Goal: Communication & Community: Ask a question

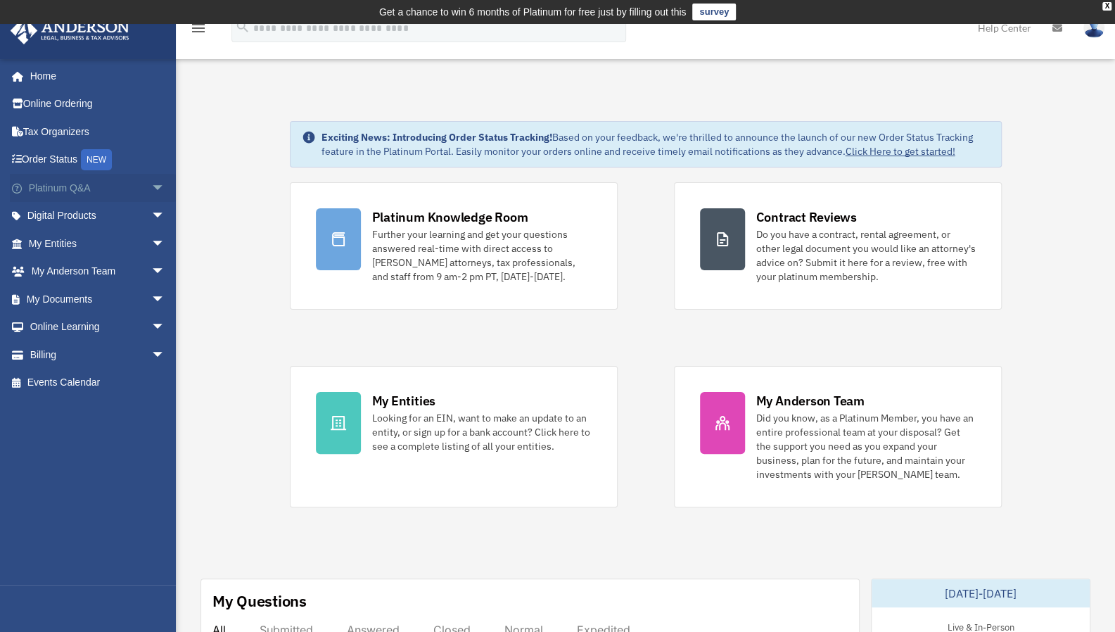
click at [151, 186] on span "arrow_drop_down" at bounding box center [165, 188] width 28 height 29
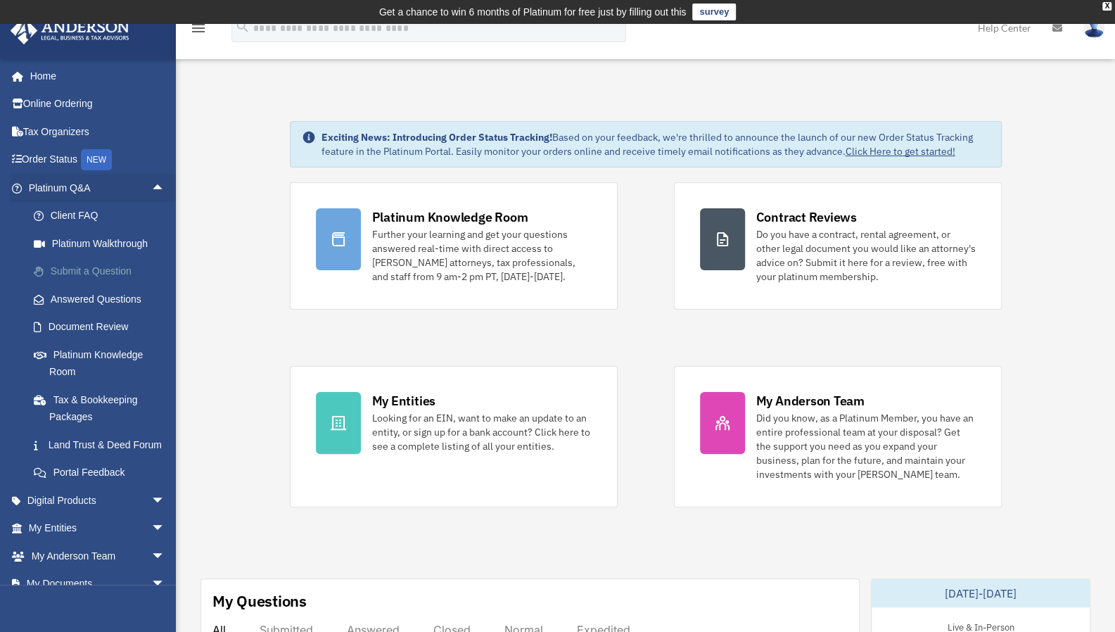
click at [101, 270] on link "Submit a Question" at bounding box center [103, 272] width 167 height 28
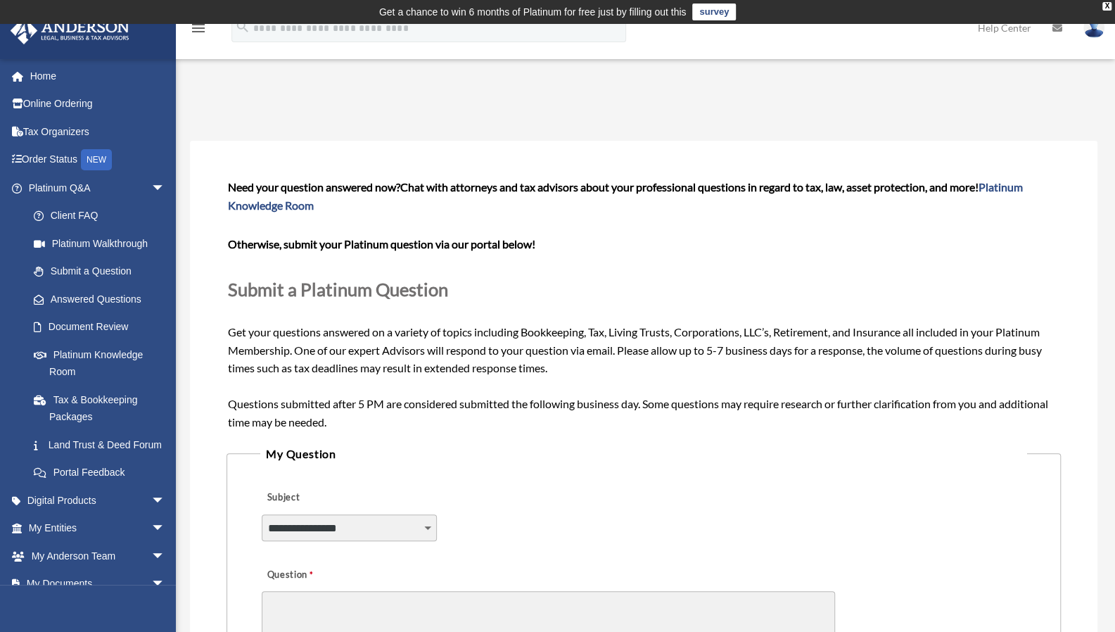
click at [424, 523] on select "**********" at bounding box center [349, 527] width 175 height 27
select select "******"
click at [262, 514] on select "**********" at bounding box center [349, 527] width 175 height 27
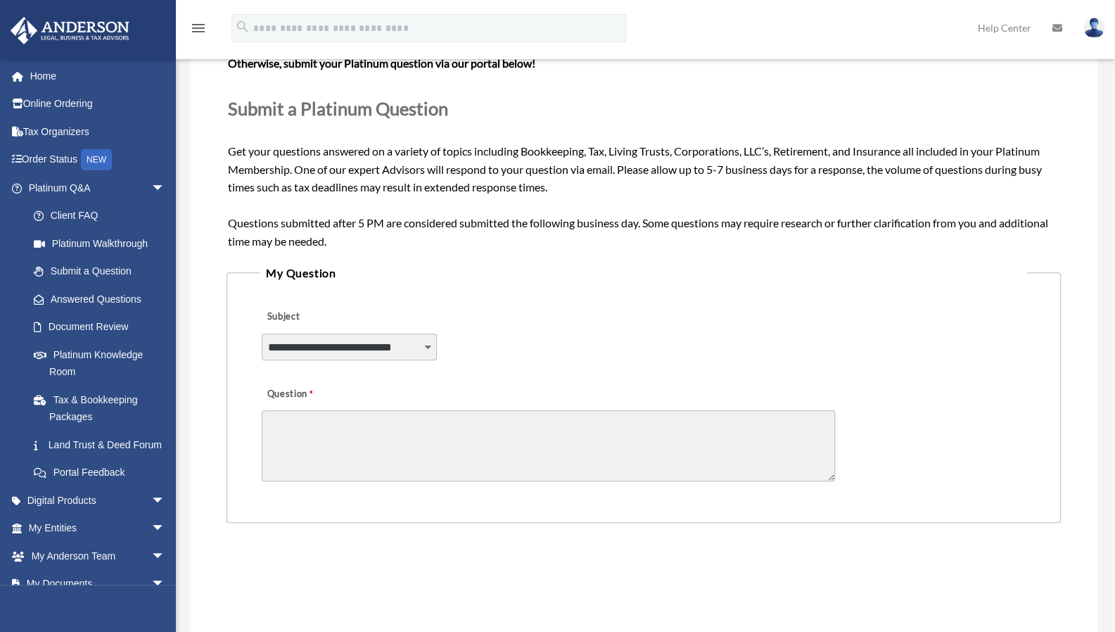
scroll to position [182, 0]
click at [286, 422] on textarea "Question" at bounding box center [549, 445] width 574 height 71
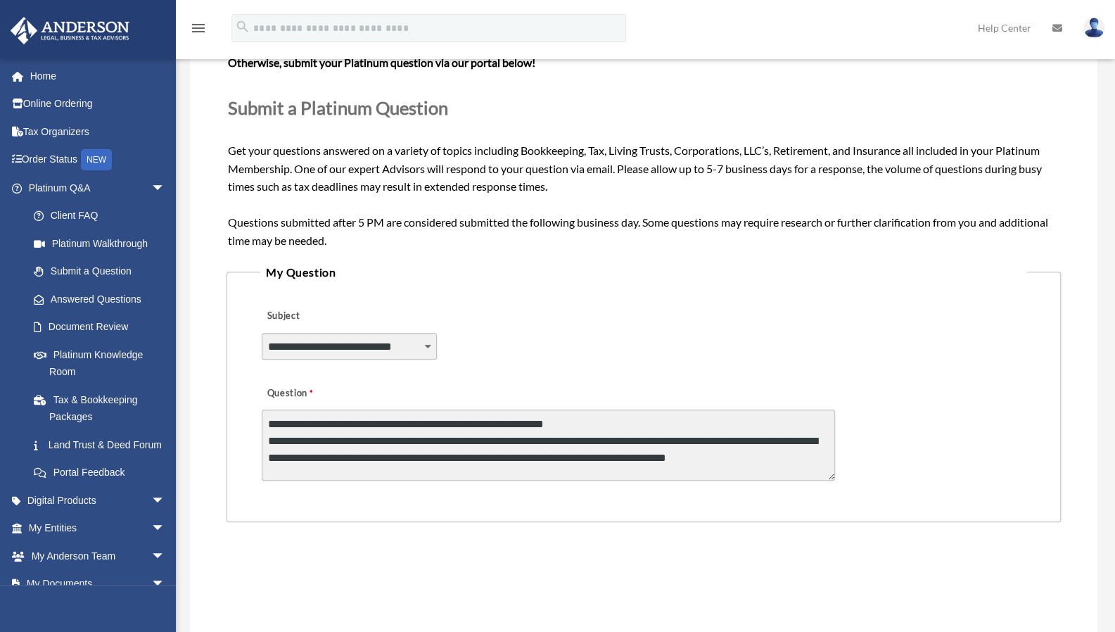
scroll to position [1, 0]
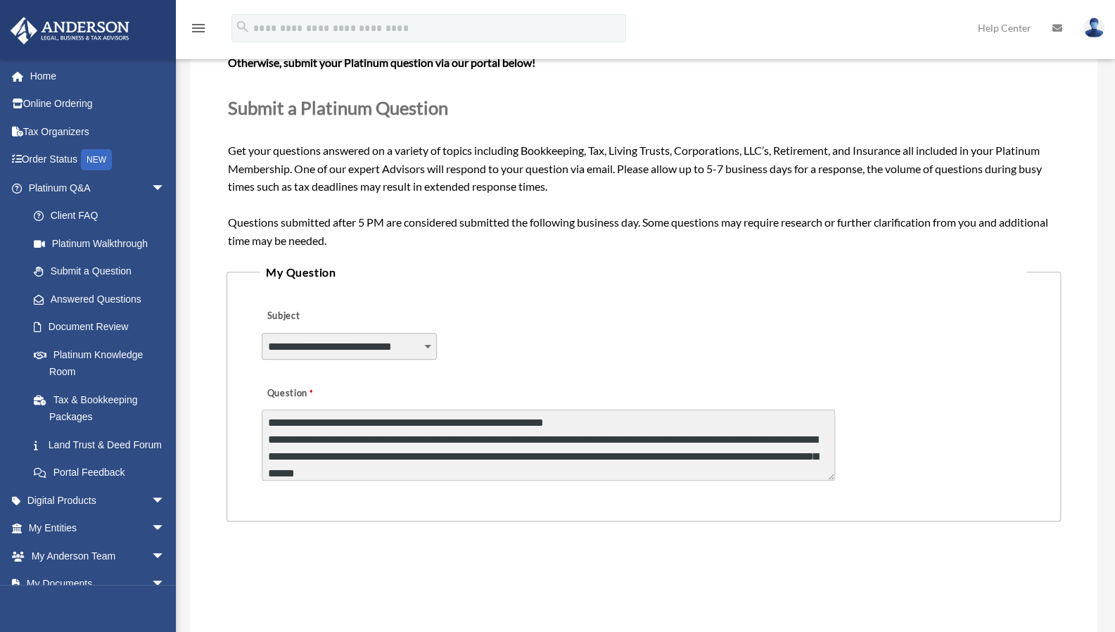
click at [267, 438] on textarea "**********" at bounding box center [549, 445] width 574 height 71
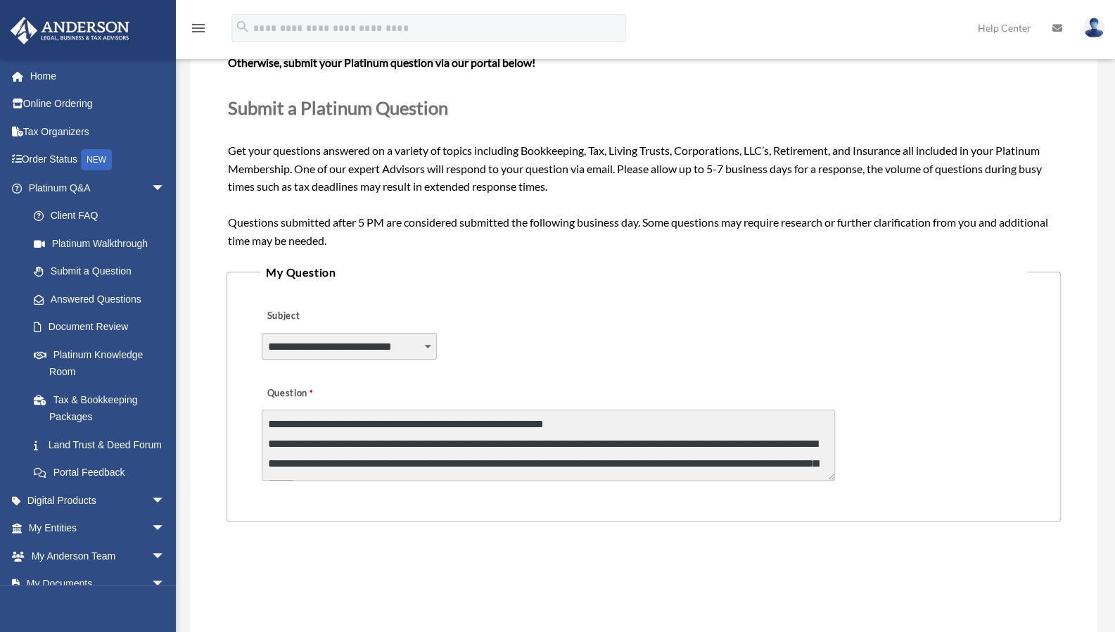
scroll to position [3, 0]
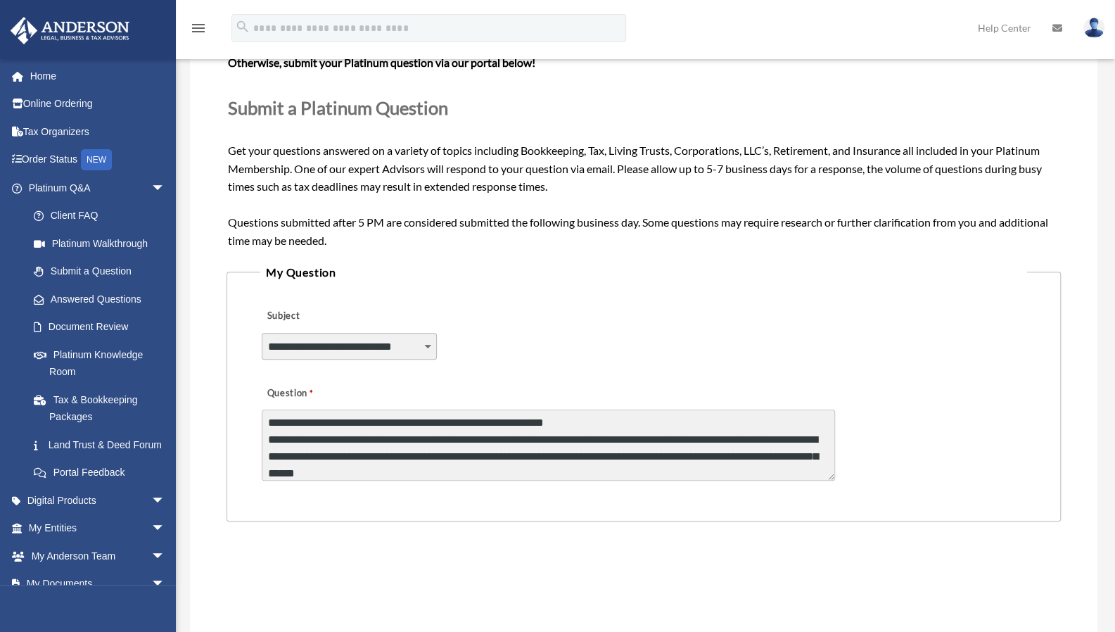
click at [267, 443] on textarea "**********" at bounding box center [549, 445] width 574 height 71
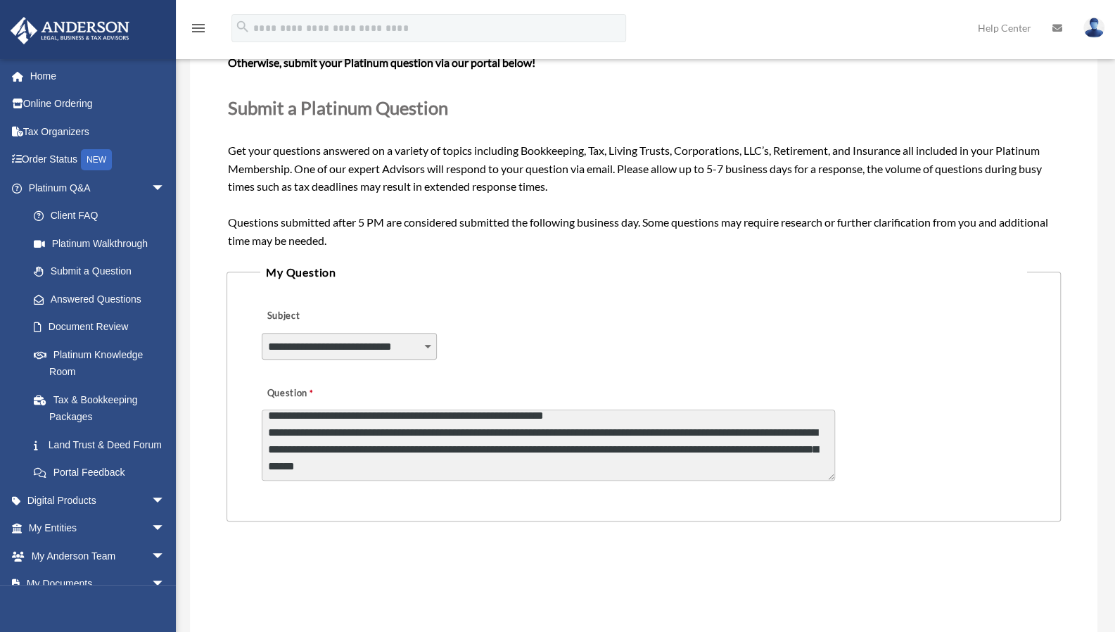
click at [511, 465] on textarea "**********" at bounding box center [549, 445] width 574 height 71
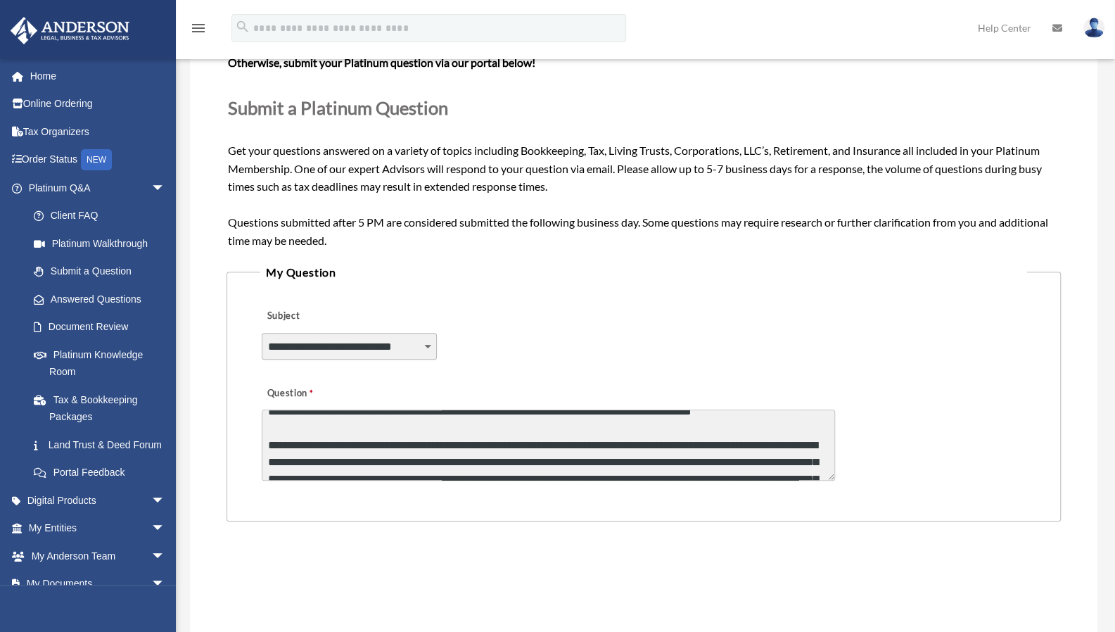
scroll to position [0, 0]
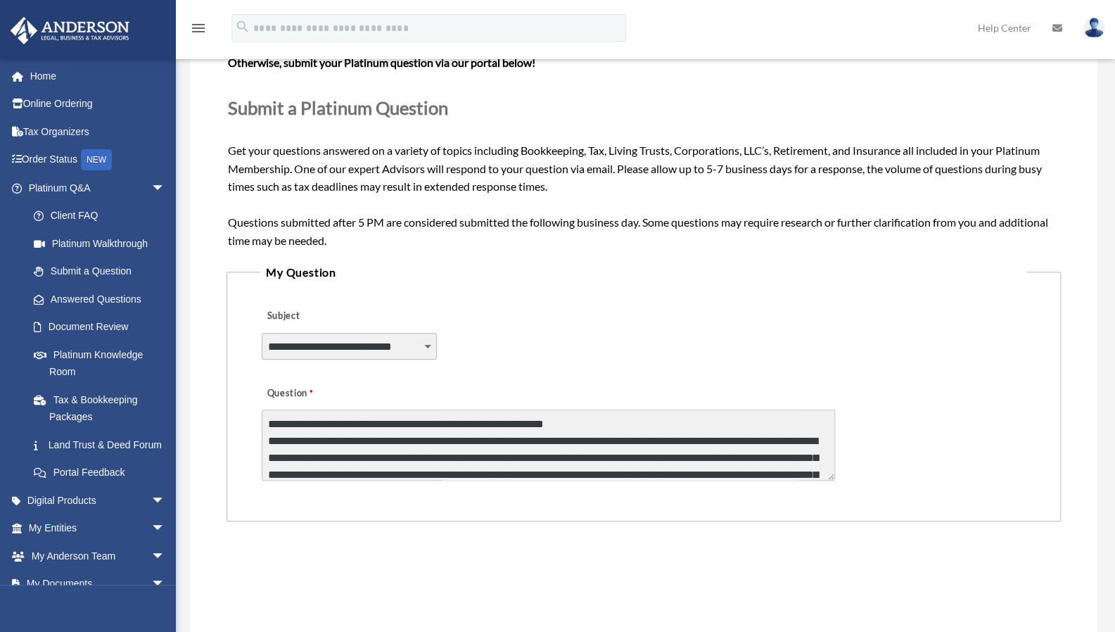
click at [601, 455] on textarea "Question" at bounding box center [549, 445] width 574 height 71
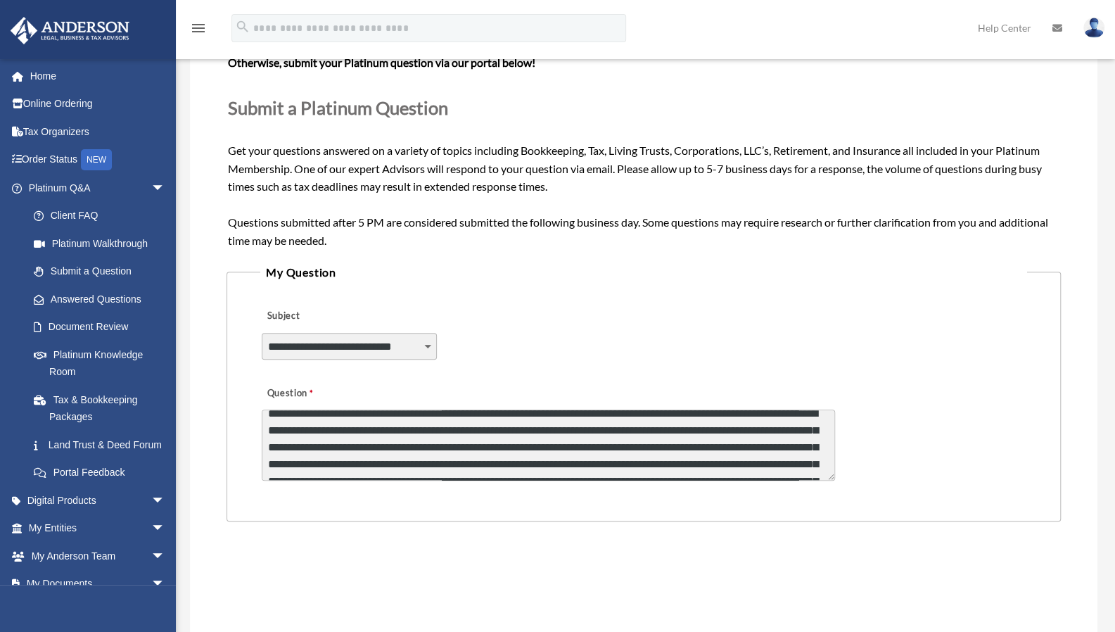
scroll to position [113, 0]
click at [804, 445] on textarea "Question" at bounding box center [549, 445] width 574 height 71
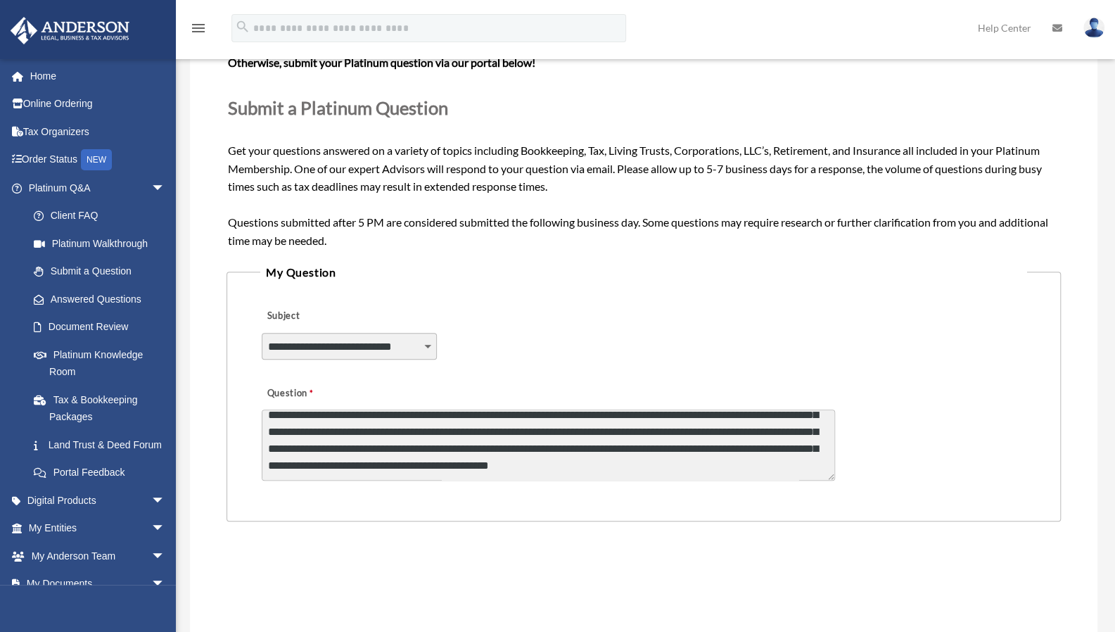
scroll to position [169, 0]
click at [436, 470] on textarea "Question" at bounding box center [549, 445] width 574 height 71
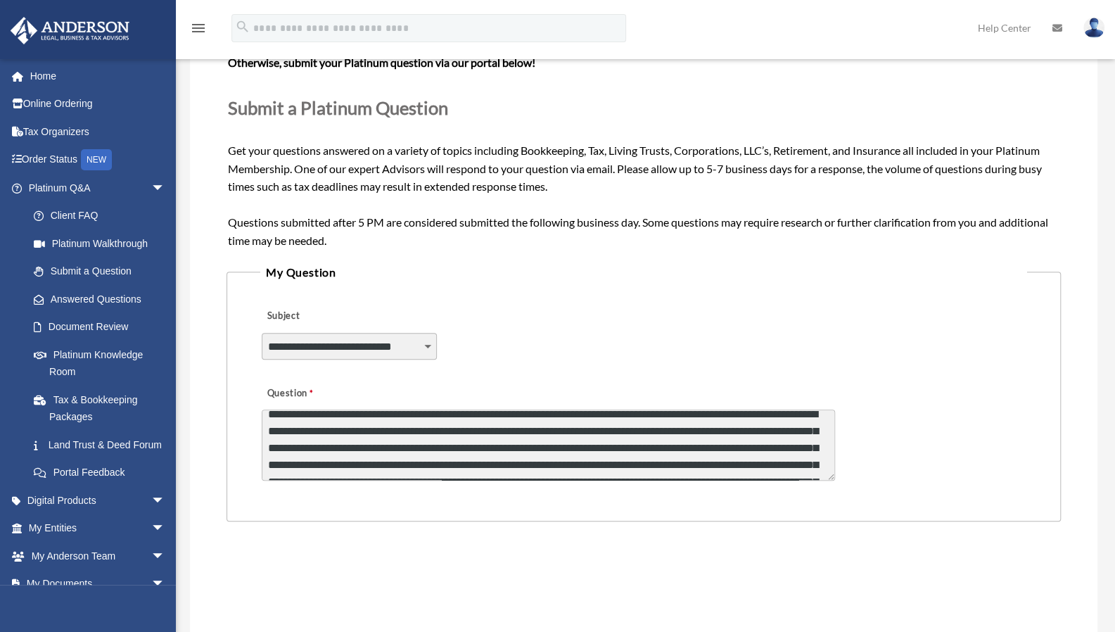
scroll to position [113, 0]
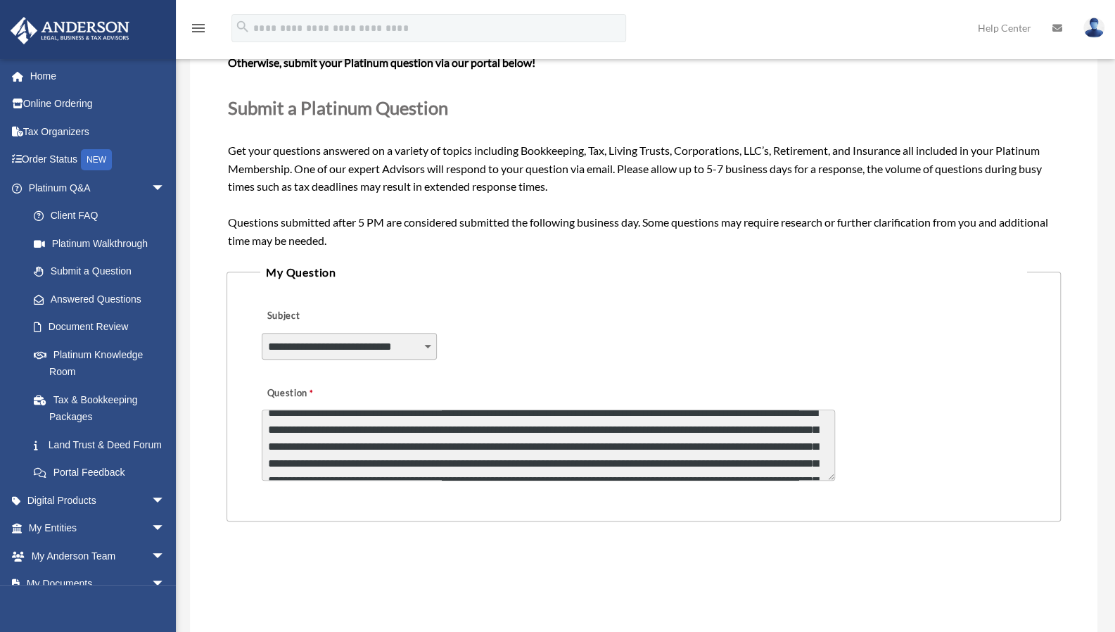
click at [522, 428] on textarea "Question" at bounding box center [549, 445] width 574 height 71
click at [522, 429] on textarea "Question" at bounding box center [549, 445] width 574 height 71
drag, startPoint x: 741, startPoint y: 430, endPoint x: 663, endPoint y: 429, distance: 78.1
click at [663, 429] on textarea "Question" at bounding box center [549, 445] width 574 height 71
click at [338, 448] on textarea "Question" at bounding box center [549, 445] width 574 height 71
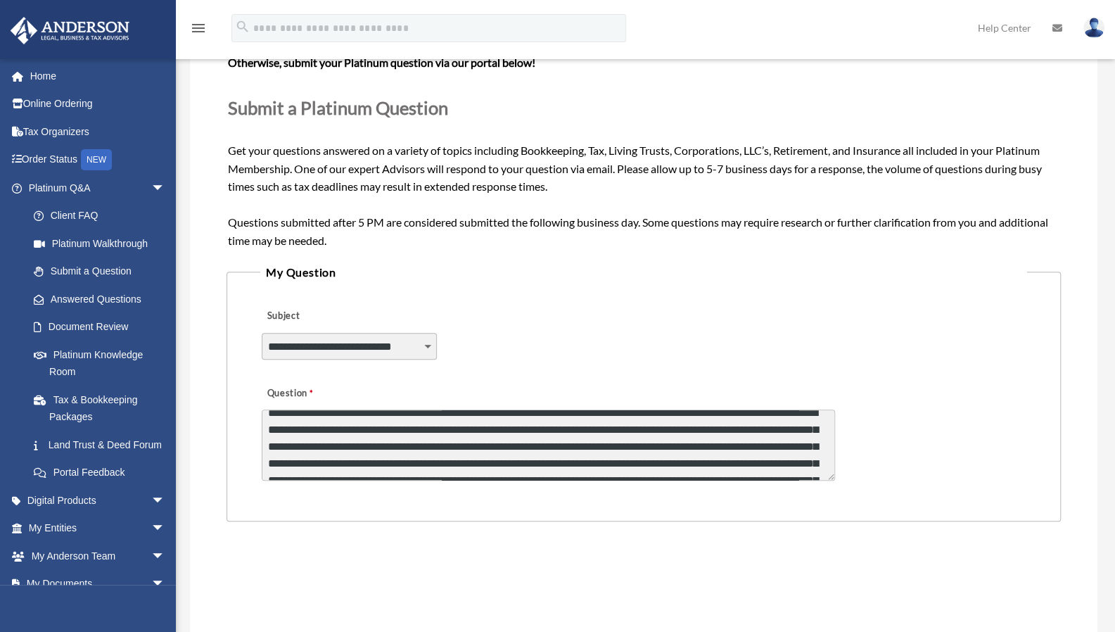
click at [338, 448] on textarea "Question" at bounding box center [549, 445] width 574 height 71
drag, startPoint x: 781, startPoint y: 447, endPoint x: 712, endPoint y: 446, distance: 69.0
click at [712, 446] on textarea "Question" at bounding box center [549, 445] width 574 height 71
drag, startPoint x: 498, startPoint y: 465, endPoint x: 321, endPoint y: 467, distance: 177.4
click at [321, 467] on textarea "Question" at bounding box center [549, 445] width 574 height 71
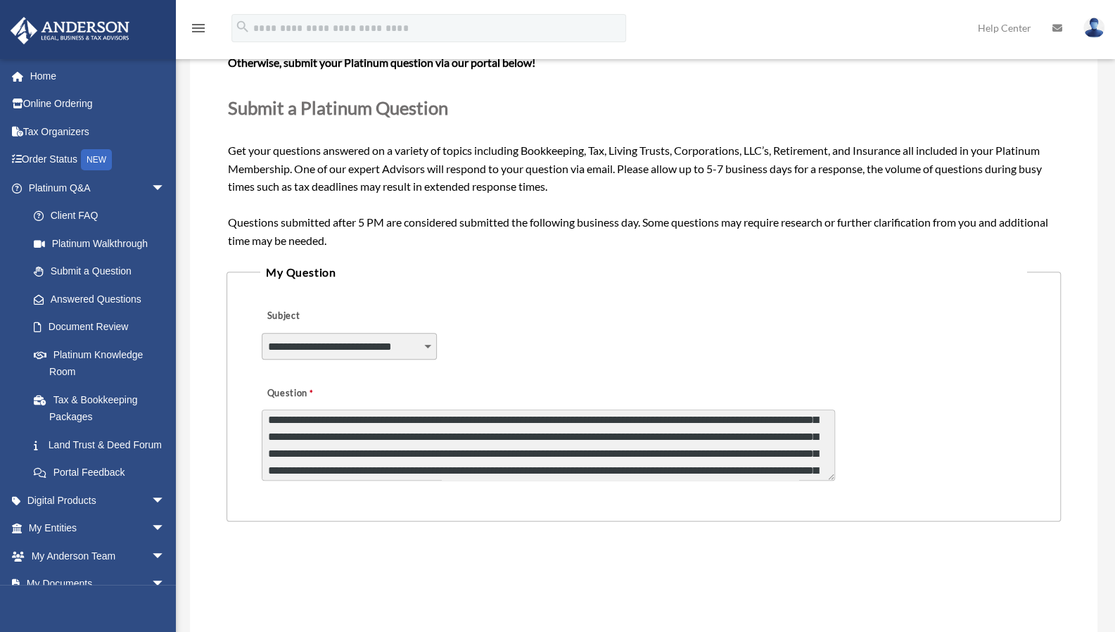
scroll to position [141, 0]
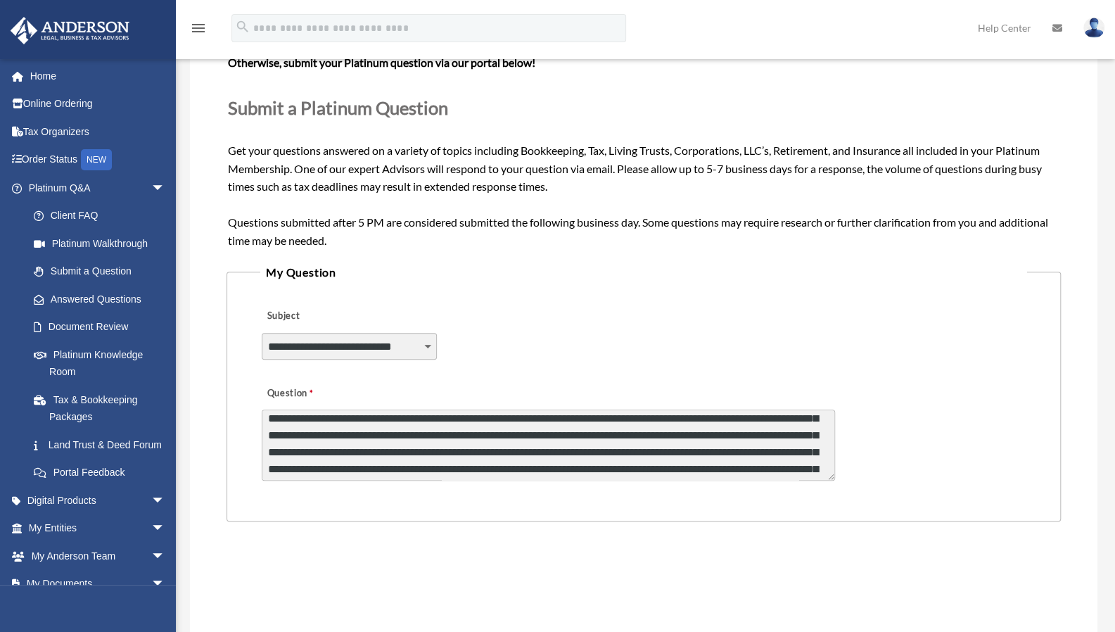
click at [518, 451] on textarea "Question" at bounding box center [549, 445] width 574 height 71
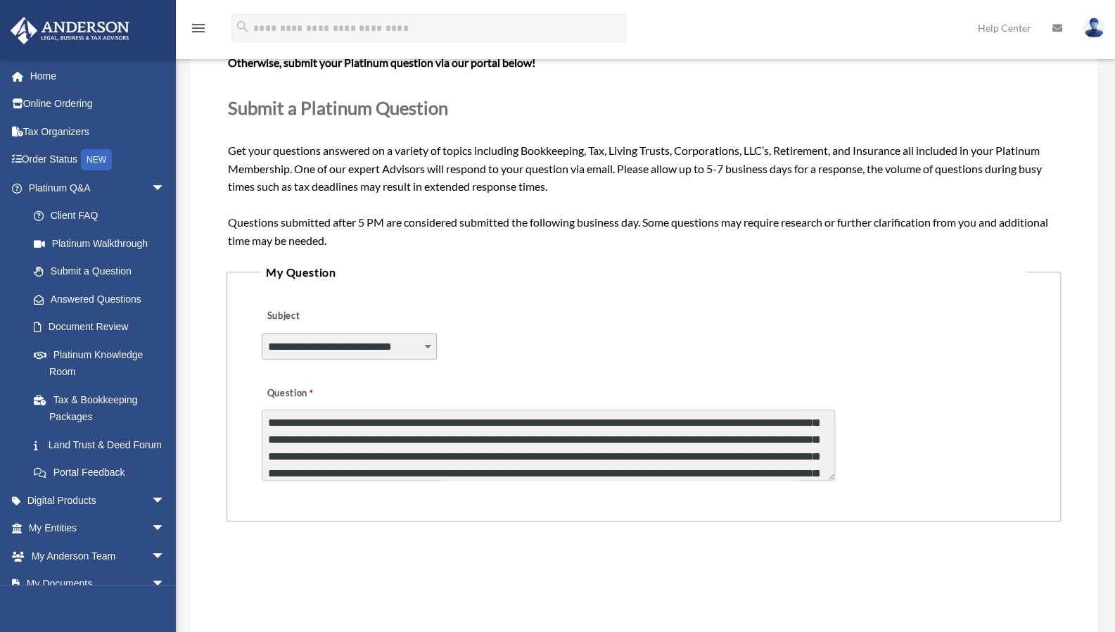
scroll to position [170, 0]
drag, startPoint x: 387, startPoint y: 440, endPoint x: 291, endPoint y: 438, distance: 96.4
click at [291, 438] on textarea "Question" at bounding box center [549, 445] width 574 height 71
click at [286, 441] on textarea "Question" at bounding box center [549, 445] width 574 height 71
click at [307, 458] on textarea "Question" at bounding box center [549, 445] width 574 height 71
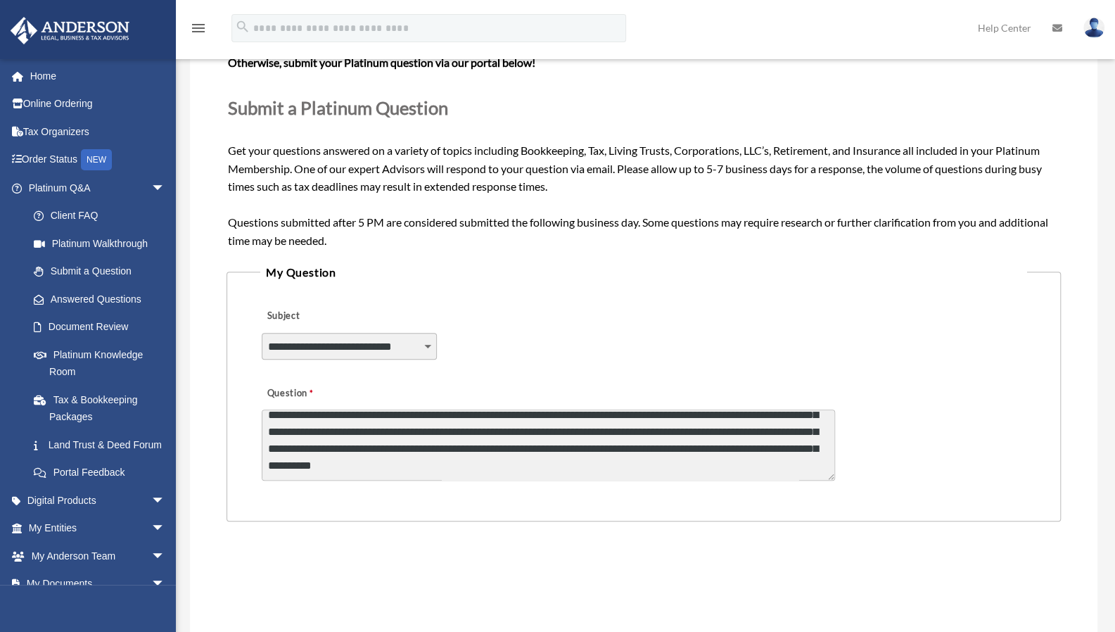
scroll to position [245, 0]
click at [622, 464] on textarea "Question" at bounding box center [549, 445] width 574 height 71
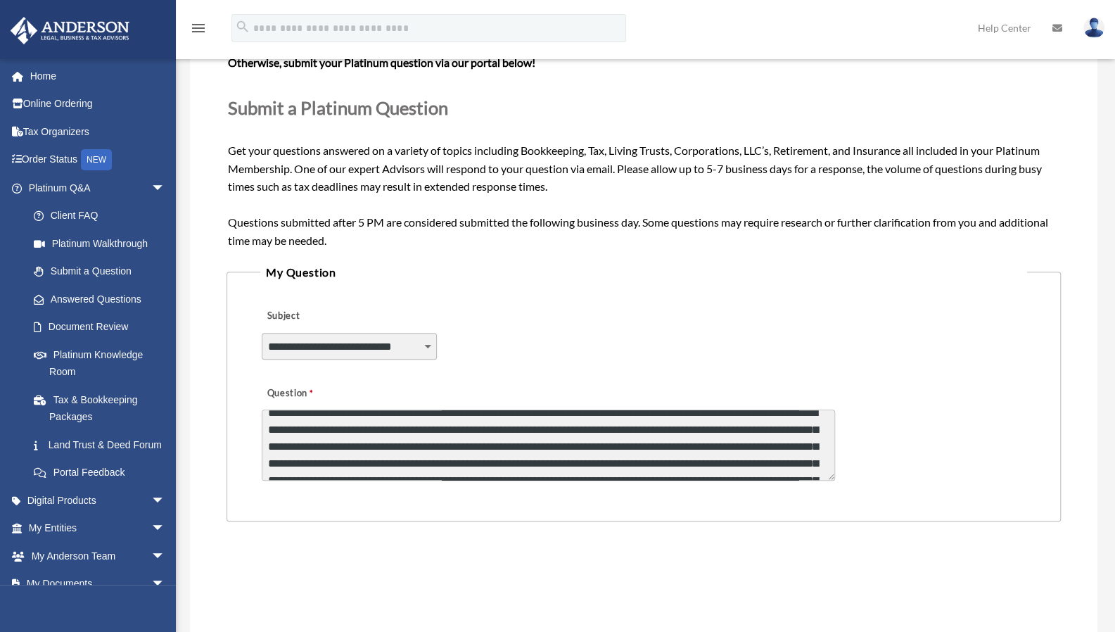
scroll to position [114, 0]
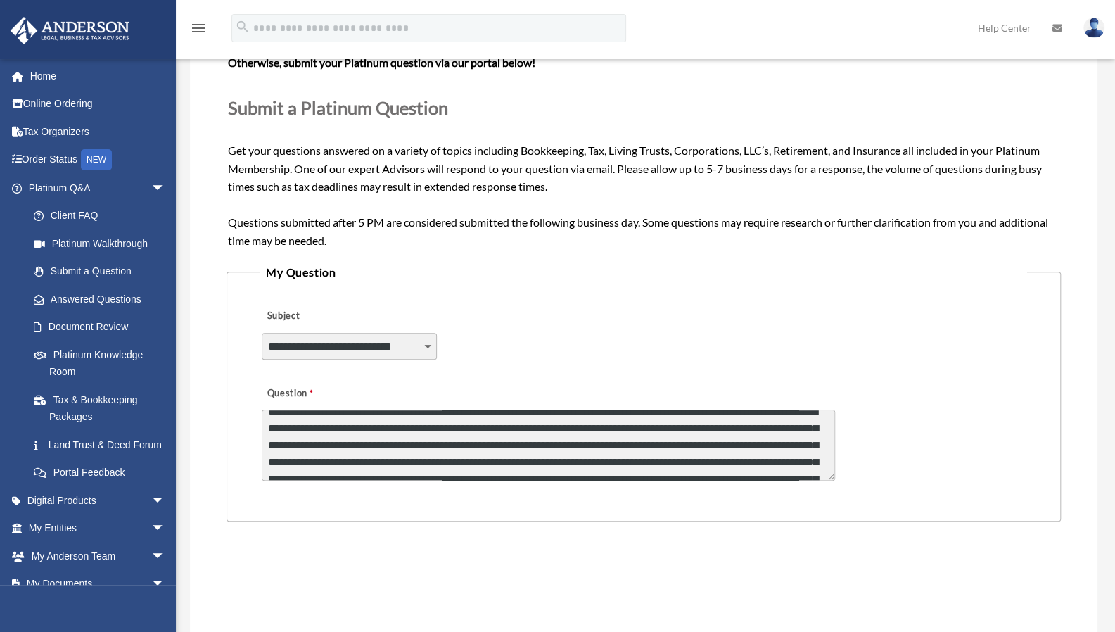
drag, startPoint x: 781, startPoint y: 445, endPoint x: 714, endPoint y: 445, distance: 67.6
click at [714, 445] on textarea "Question" at bounding box center [549, 445] width 574 height 71
drag, startPoint x: 356, startPoint y: 461, endPoint x: 339, endPoint y: 461, distance: 16.9
click at [339, 461] on textarea "Question" at bounding box center [549, 445] width 574 height 71
click at [463, 463] on textarea "Question" at bounding box center [549, 445] width 574 height 71
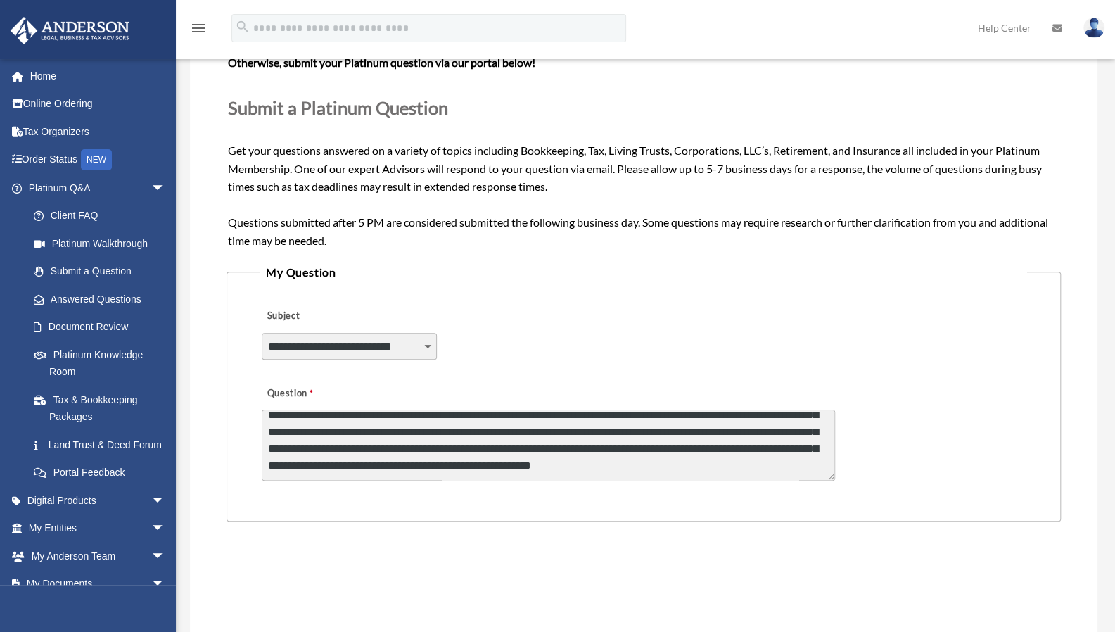
scroll to position [279, 0]
click at [383, 464] on textarea "Question" at bounding box center [549, 445] width 574 height 71
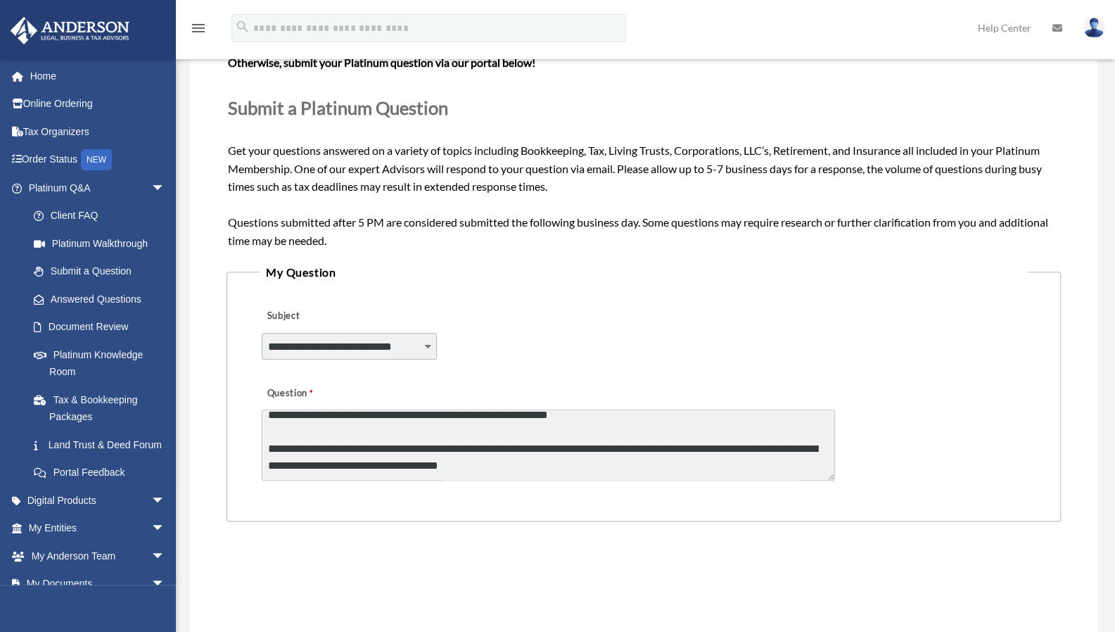
scroll to position [339, 0]
click at [732, 440] on textarea "Question" at bounding box center [549, 445] width 574 height 71
click at [738, 458] on textarea "Question" at bounding box center [549, 445] width 574 height 71
click at [623, 469] on textarea "Question" at bounding box center [549, 445] width 574 height 71
click at [566, 471] on textarea "Question" at bounding box center [549, 445] width 574 height 71
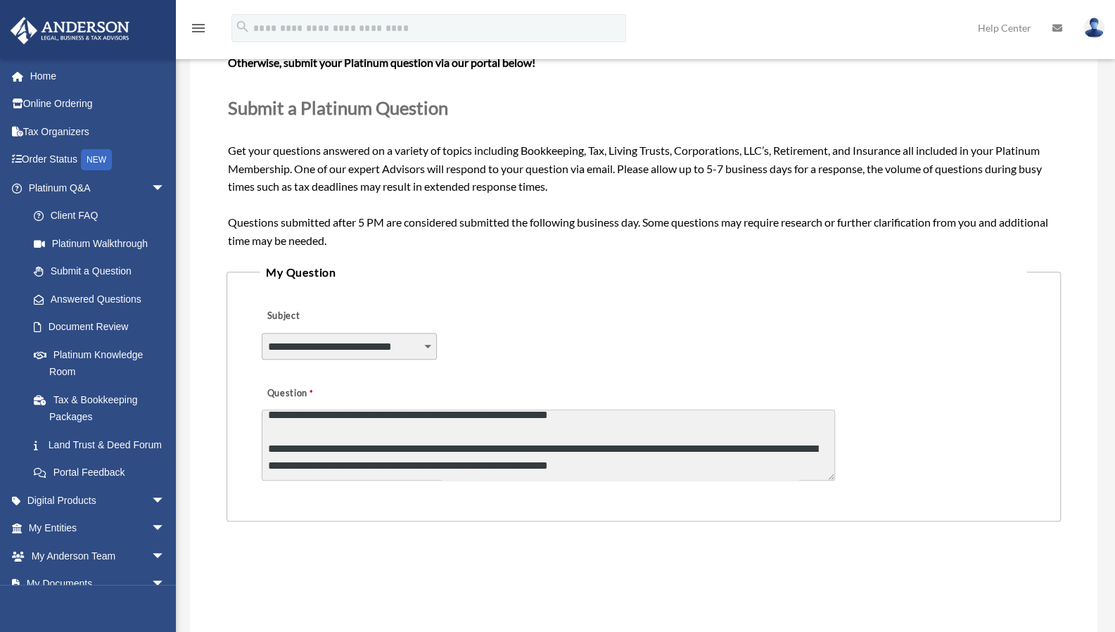
click at [682, 471] on textarea "Question" at bounding box center [549, 445] width 574 height 71
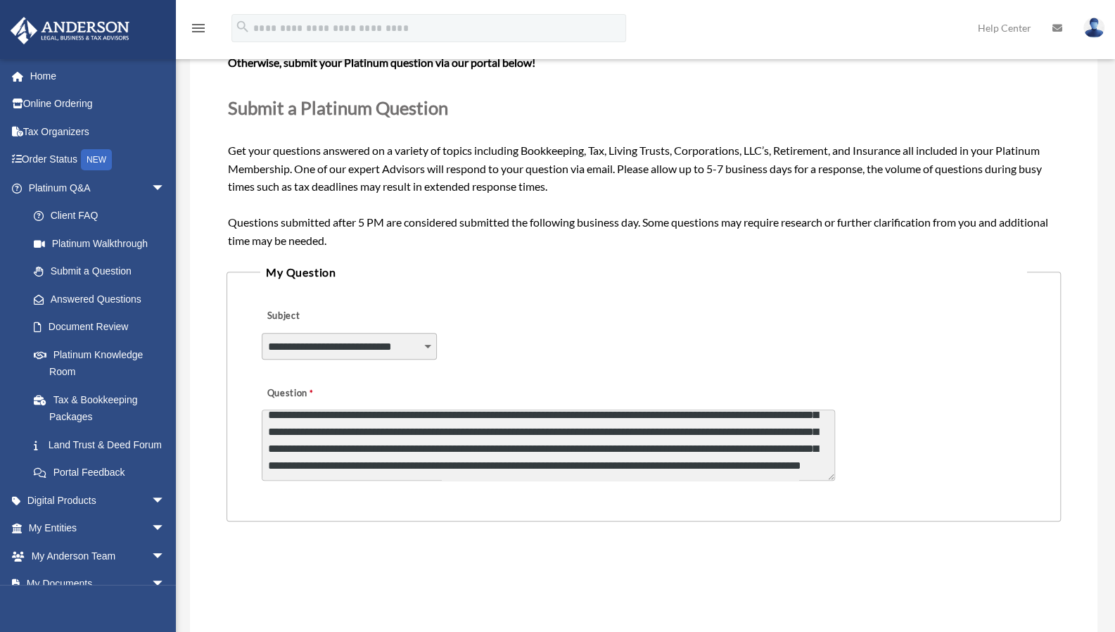
scroll to position [414, 0]
drag, startPoint x: 548, startPoint y: 471, endPoint x: 524, endPoint y: 471, distance: 23.9
click at [524, 471] on textarea "Question" at bounding box center [549, 445] width 574 height 71
click at [786, 468] on textarea "Question" at bounding box center [549, 445] width 574 height 71
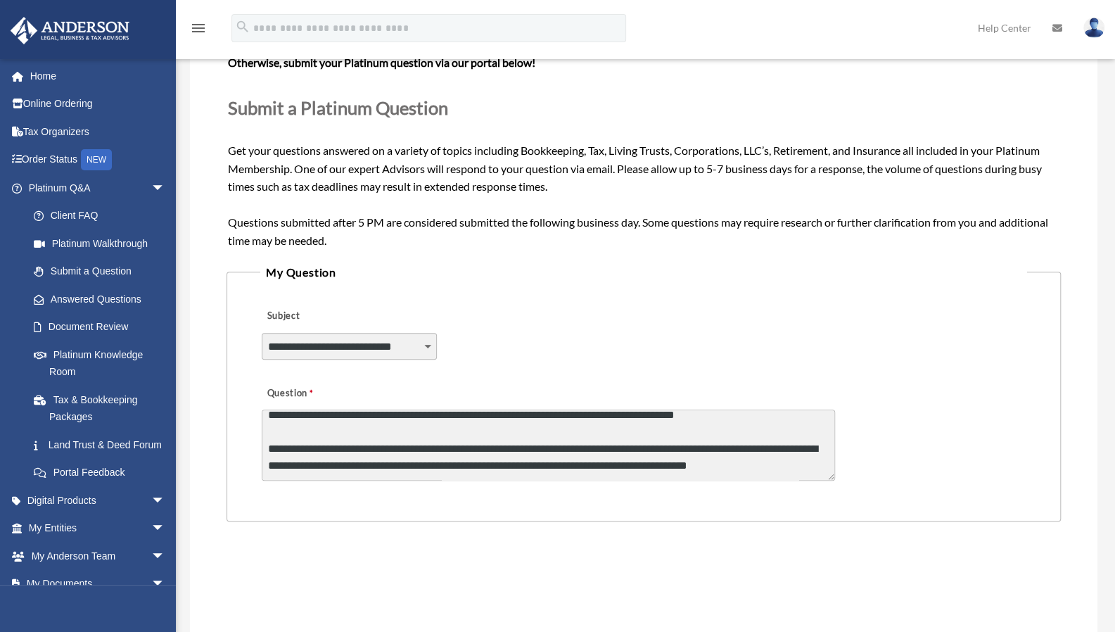
scroll to position [491, 0]
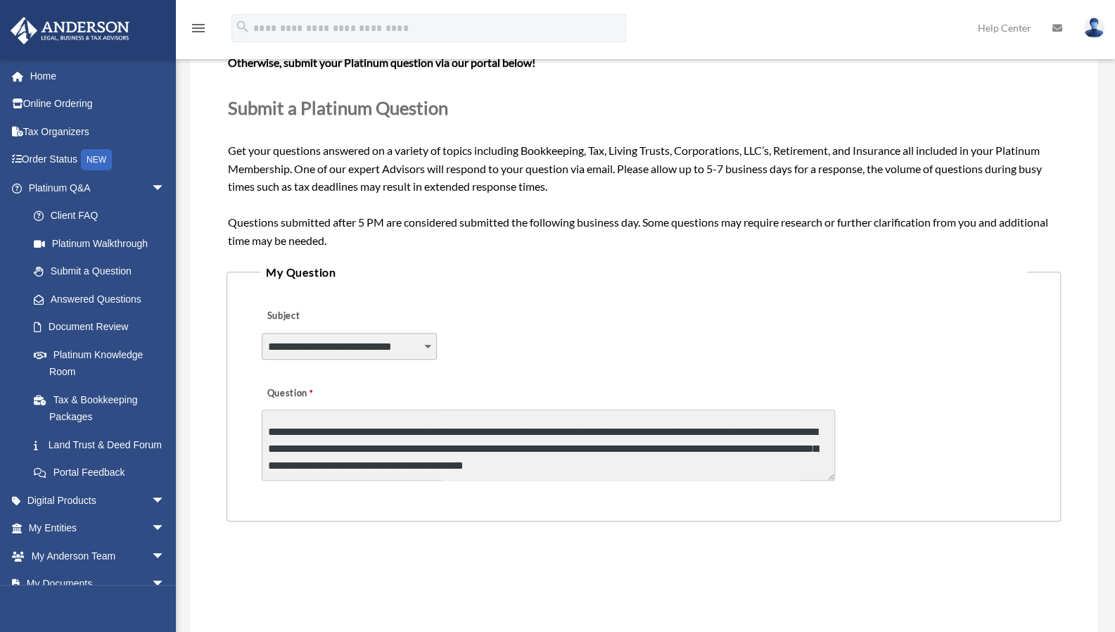
click at [505, 474] on textarea "Question" at bounding box center [549, 445] width 574 height 71
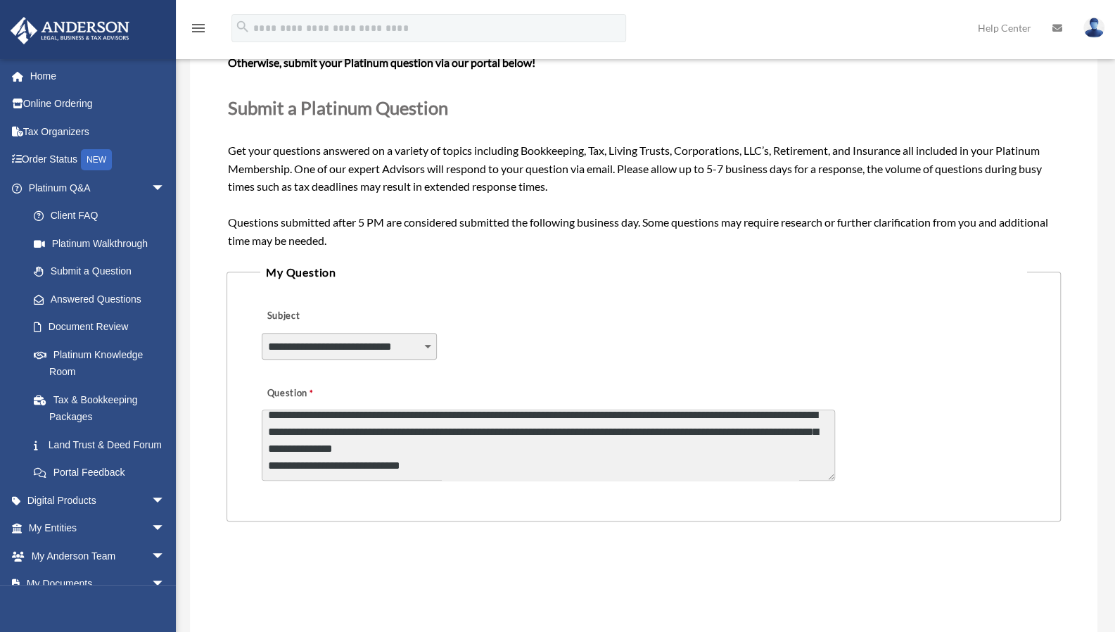
scroll to position [508, 0]
click at [425, 470] on textarea "Question" at bounding box center [549, 445] width 574 height 71
click at [289, 472] on textarea "Question" at bounding box center [549, 445] width 574 height 71
click at [548, 473] on textarea "Question" at bounding box center [549, 445] width 574 height 71
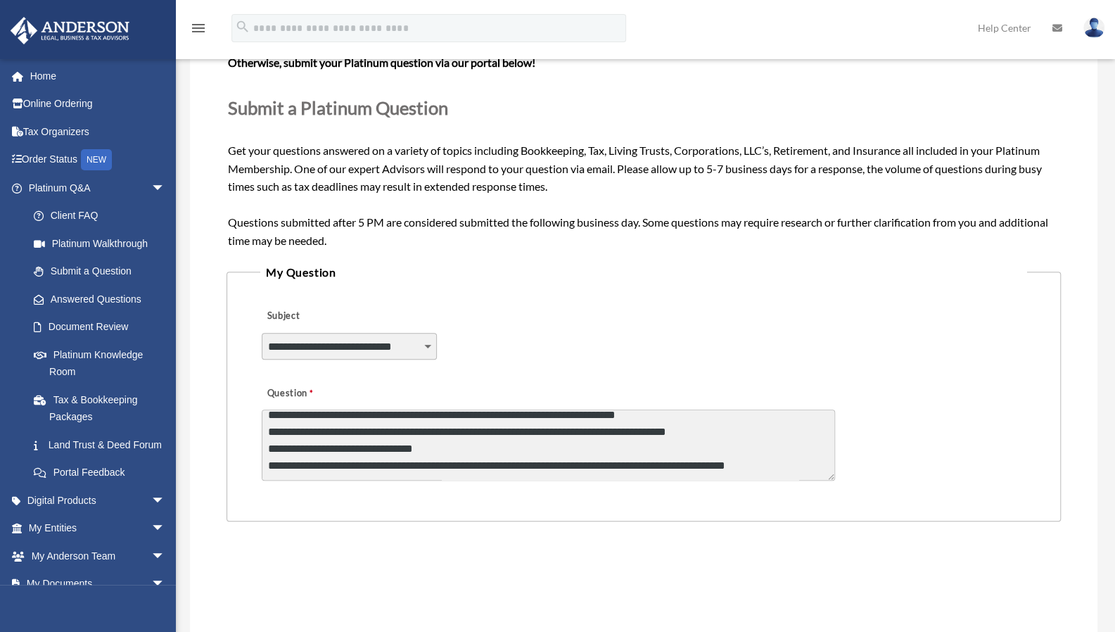
scroll to position [559, 0]
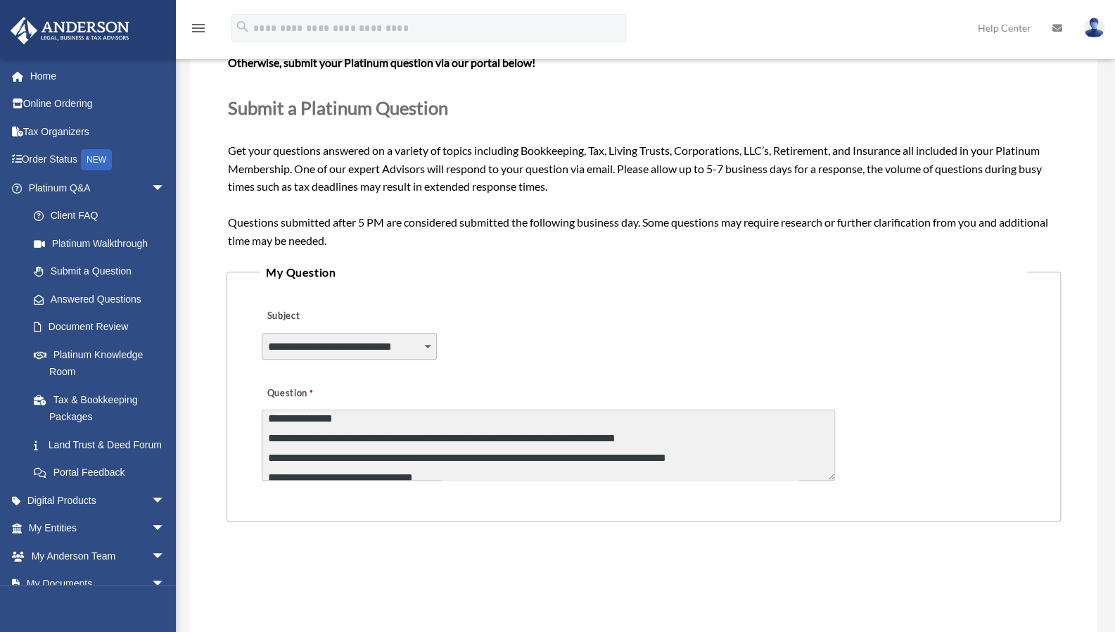
click at [526, 405] on div "Question" at bounding box center [643, 431] width 767 height 113
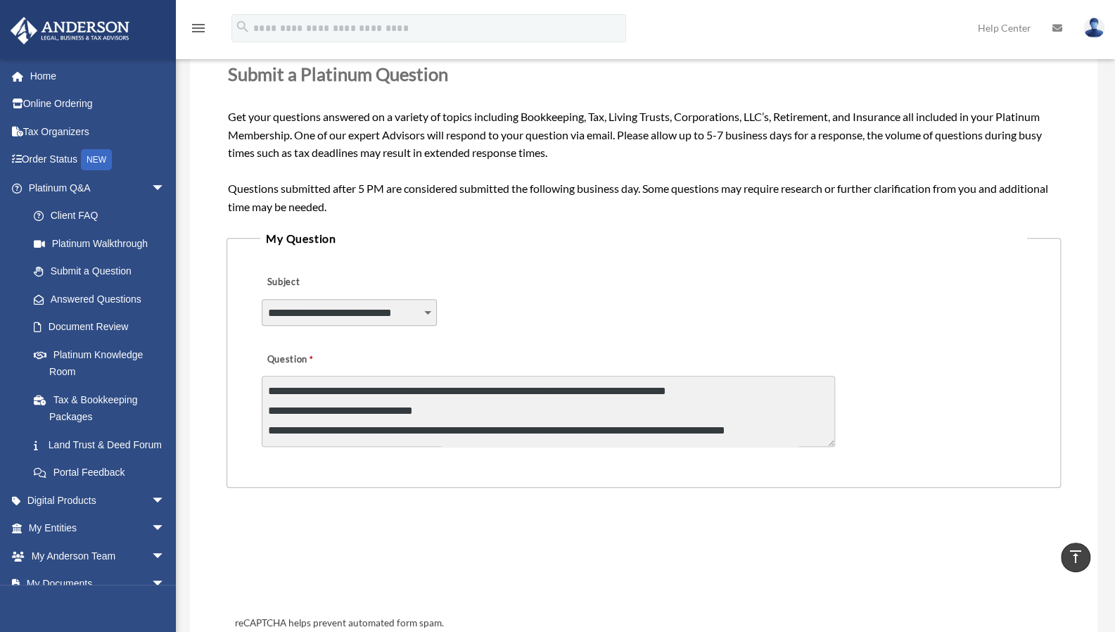
scroll to position [241, 0]
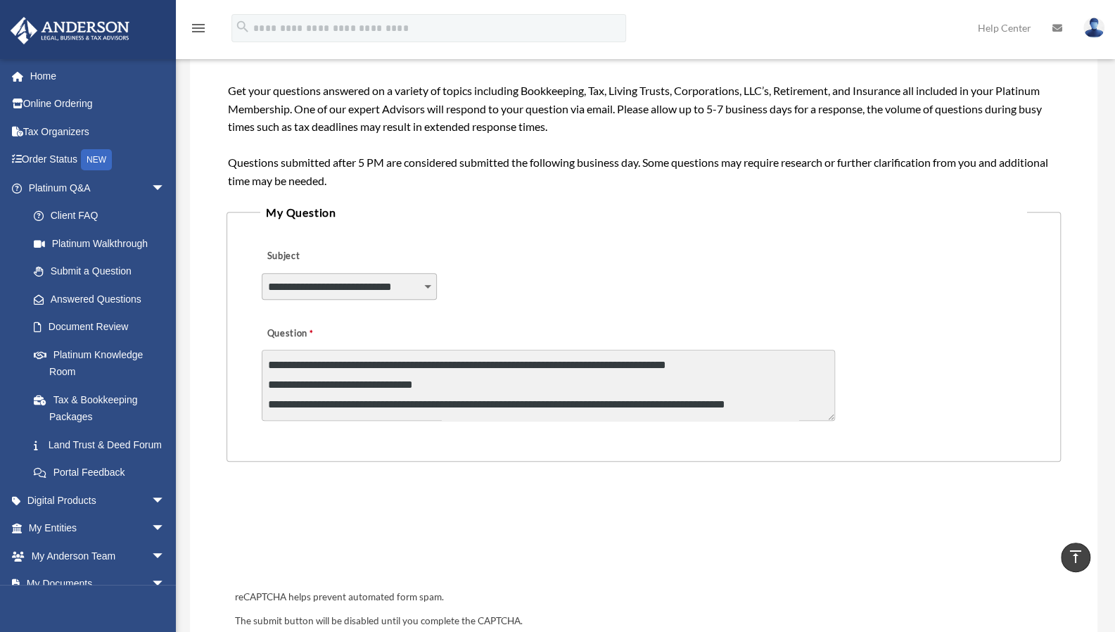
click at [837, 169] on div "Need your question answered now? Chat with attorneys and tax advisors about you…" at bounding box center [644, 63] width 833 height 253
drag, startPoint x: 823, startPoint y: 165, endPoint x: 788, endPoint y: 178, distance: 37.0
click at [788, 178] on div "Need your question answered now? Chat with attorneys and tax advisors about you…" at bounding box center [644, 63] width 833 height 253
click at [878, 151] on div "Need your question answered now? Chat with attorneys and tax advisors about you…" at bounding box center [644, 63] width 833 height 253
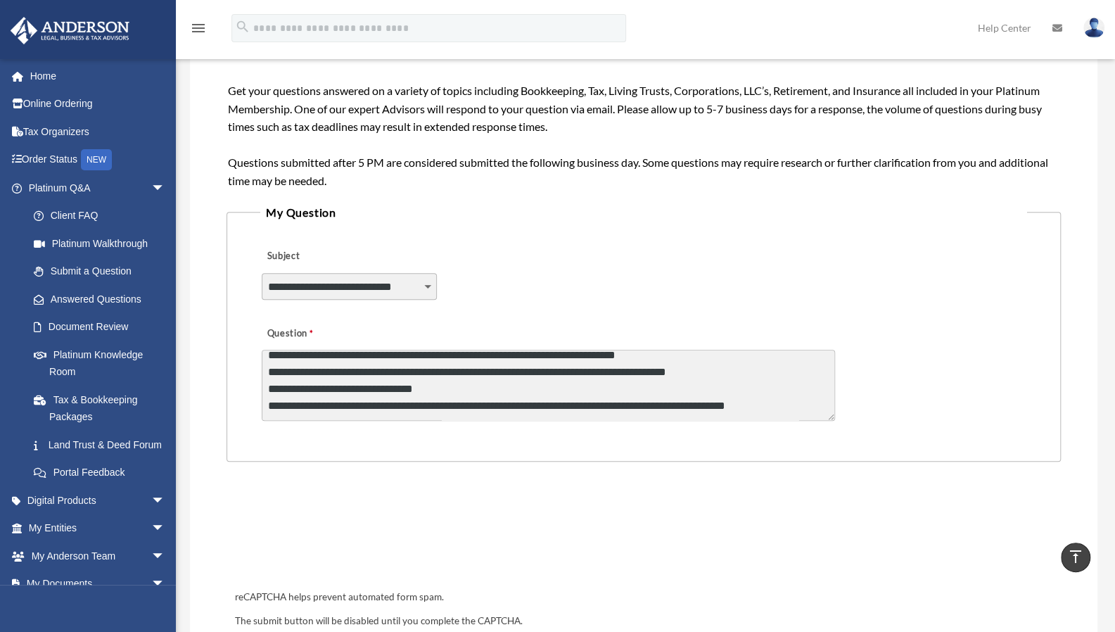
scroll to position [566, 0]
drag, startPoint x: 395, startPoint y: 413, endPoint x: 395, endPoint y: 395, distance: 18.3
click at [395, 395] on textarea "Question" at bounding box center [549, 385] width 574 height 71
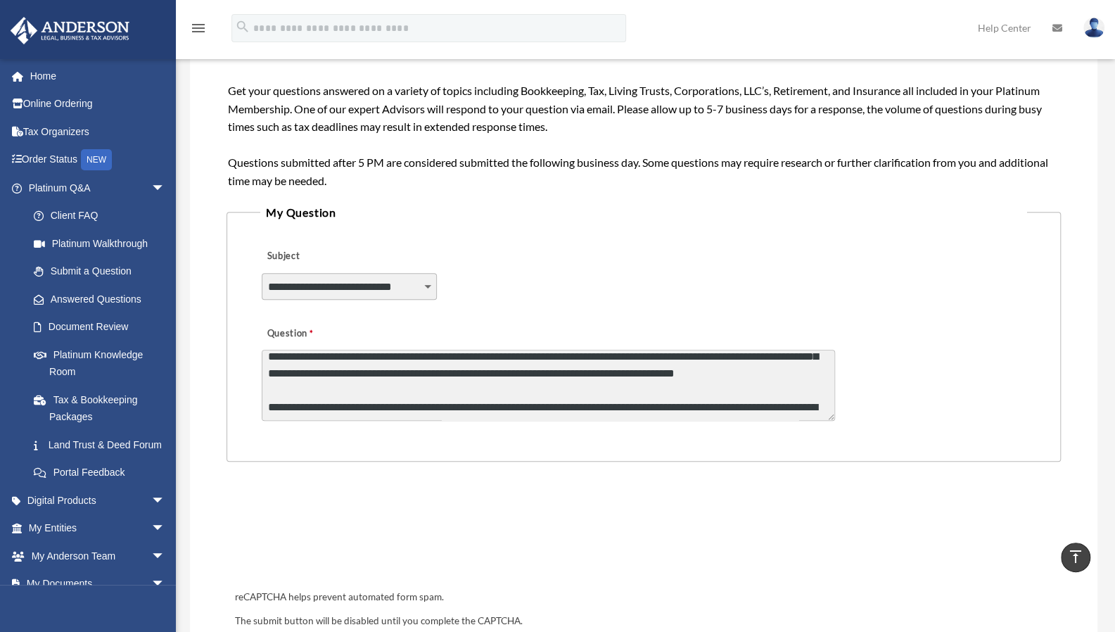
scroll to position [397, 0]
click at [395, 407] on textarea "Question" at bounding box center [549, 385] width 574 height 71
drag, startPoint x: 395, startPoint y: 407, endPoint x: 367, endPoint y: 407, distance: 28.1
click at [367, 407] on textarea "Question" at bounding box center [549, 385] width 574 height 71
click at [421, 407] on textarea "Question" at bounding box center [549, 385] width 574 height 71
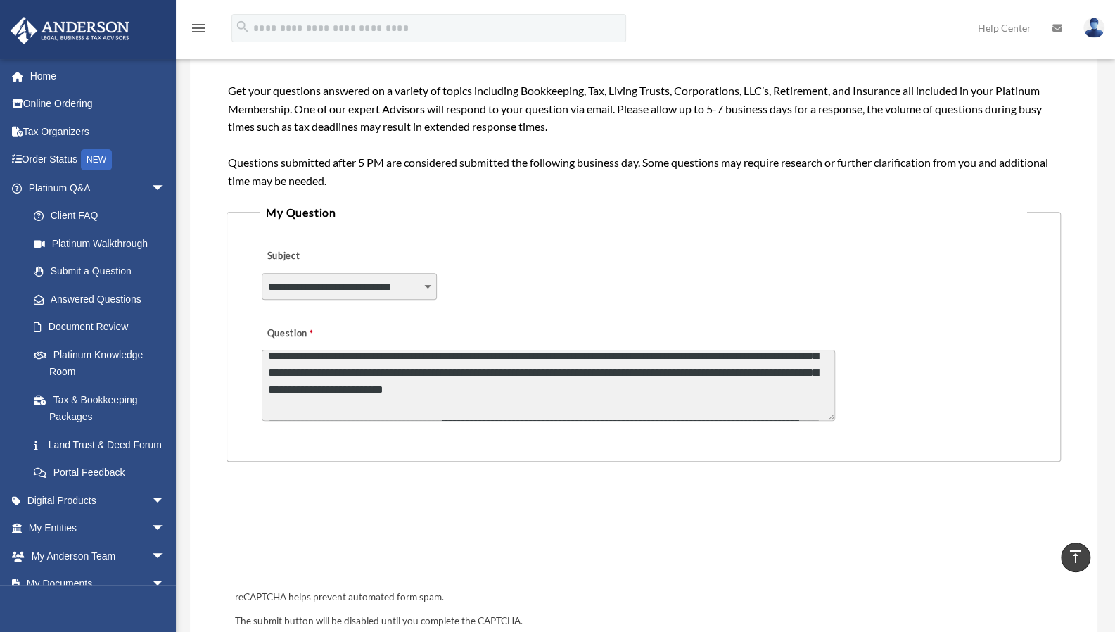
click at [495, 405] on textarea "Question" at bounding box center [549, 385] width 574 height 71
click at [794, 406] on textarea "Question" at bounding box center [549, 385] width 574 height 71
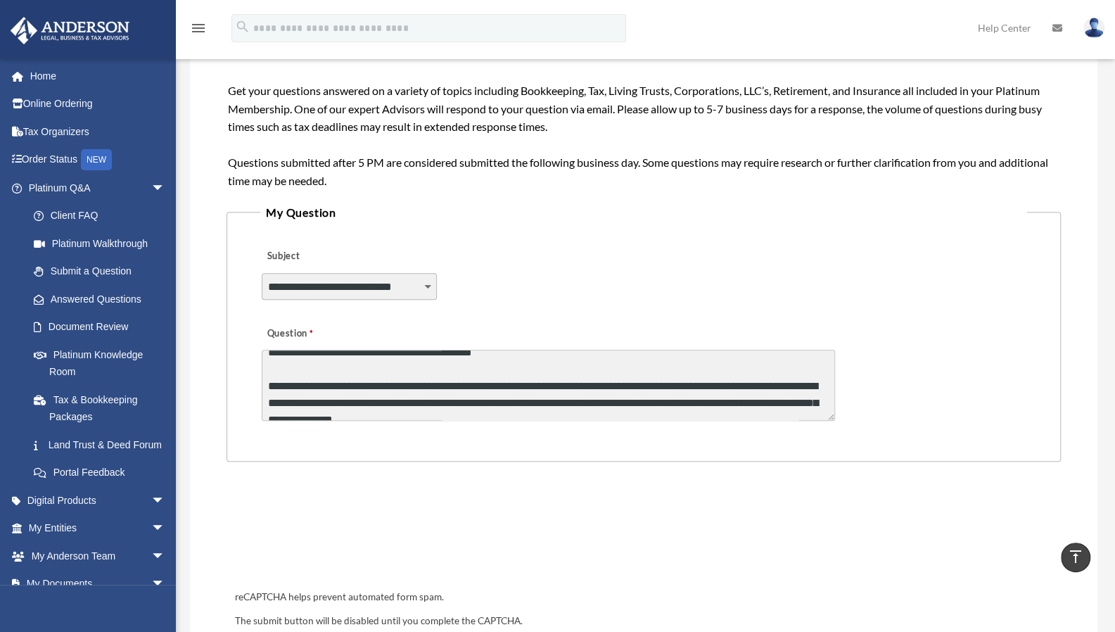
scroll to position [435, 0]
click at [764, 403] on textarea "Question" at bounding box center [549, 385] width 574 height 71
click at [388, 402] on textarea "Question" at bounding box center [549, 385] width 574 height 71
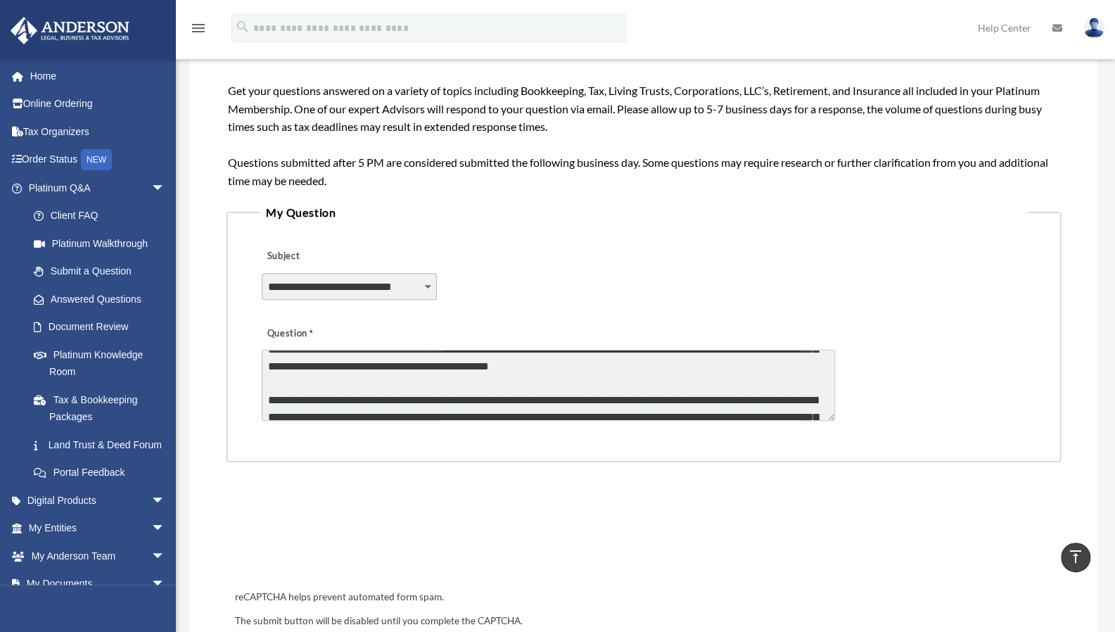
scroll to position [411, 0]
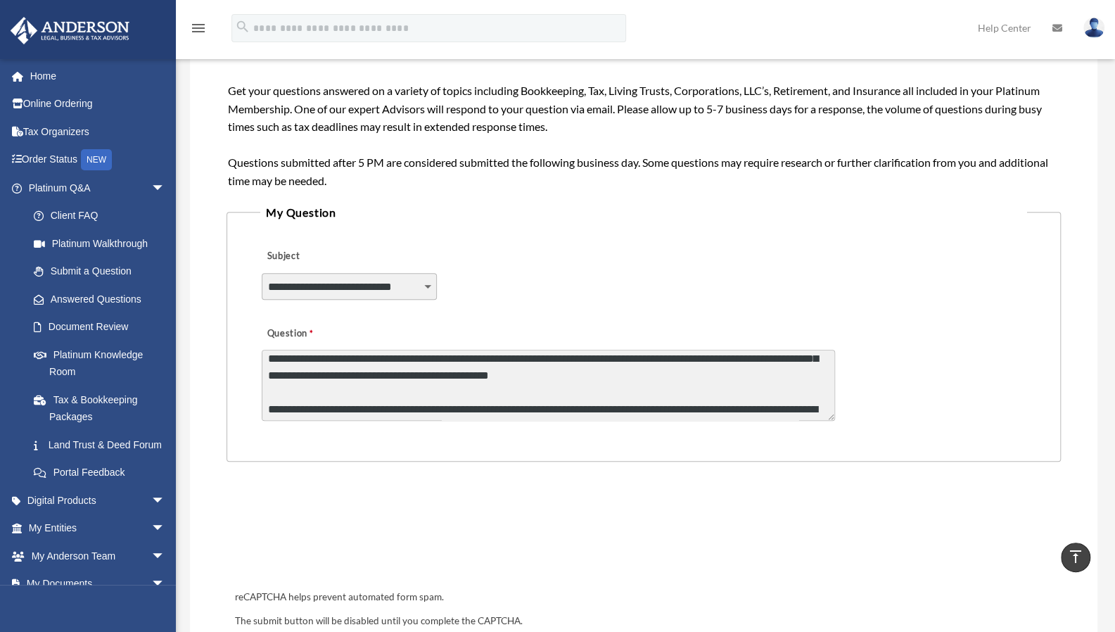
click at [793, 405] on textarea "Question" at bounding box center [549, 385] width 574 height 71
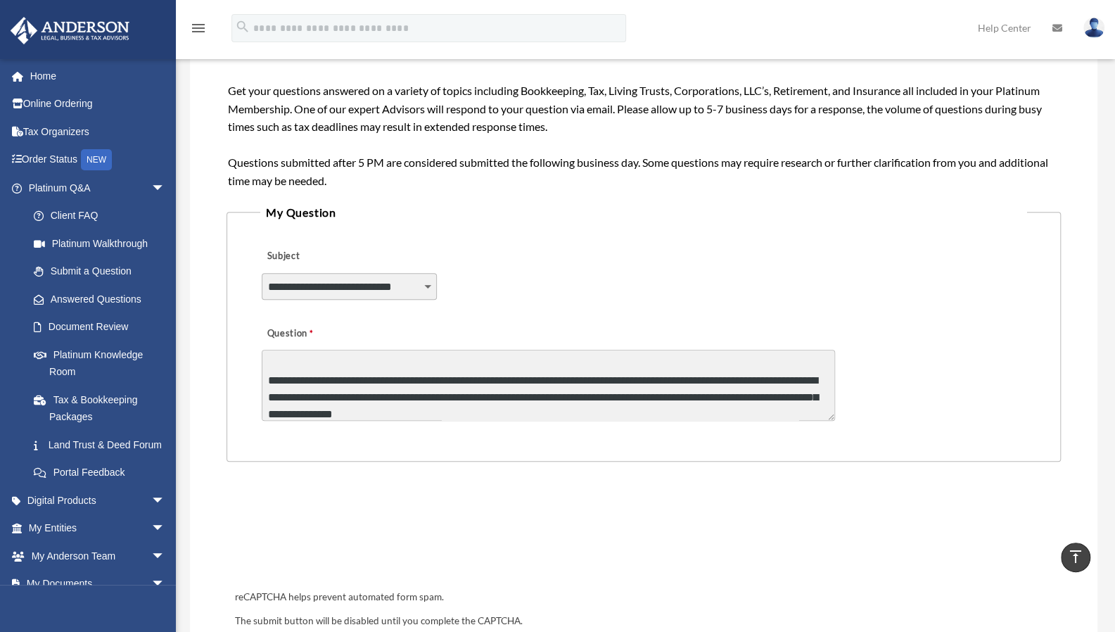
scroll to position [439, 0]
click at [743, 408] on textarea "Question" at bounding box center [549, 385] width 574 height 71
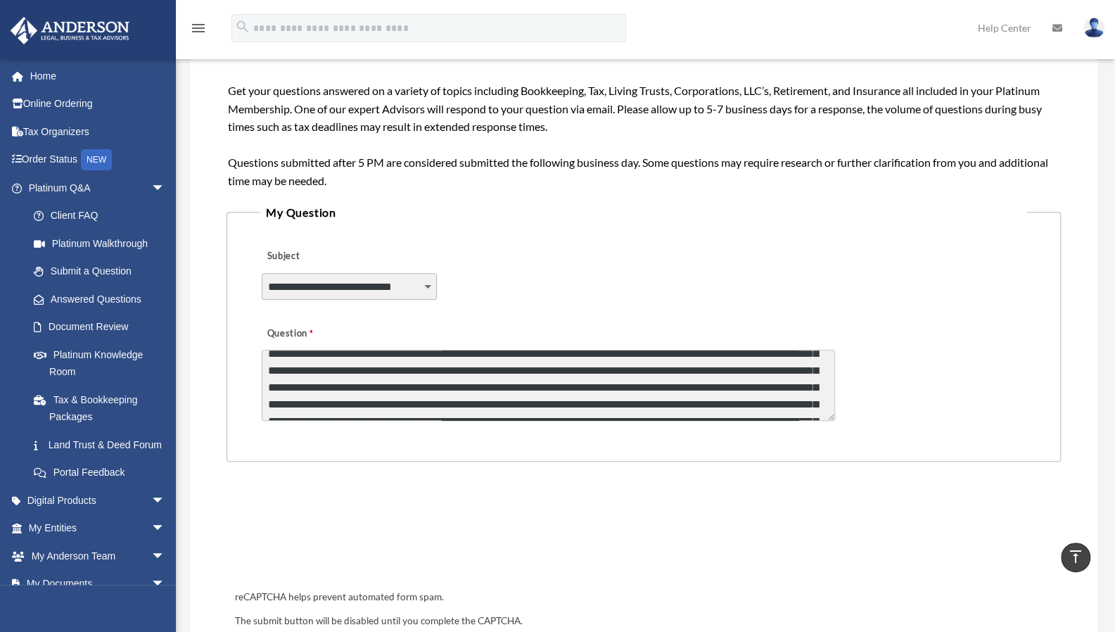
scroll to position [231, 0]
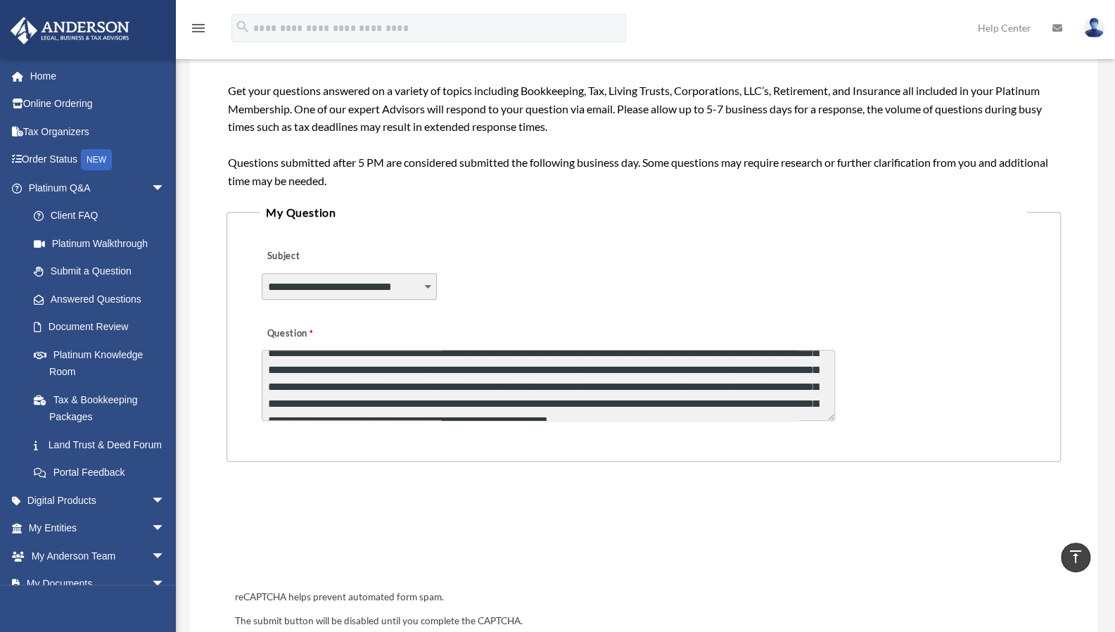
drag, startPoint x: 792, startPoint y: 396, endPoint x: 673, endPoint y: 389, distance: 118.4
click at [673, 389] on textarea "Question" at bounding box center [549, 385] width 574 height 71
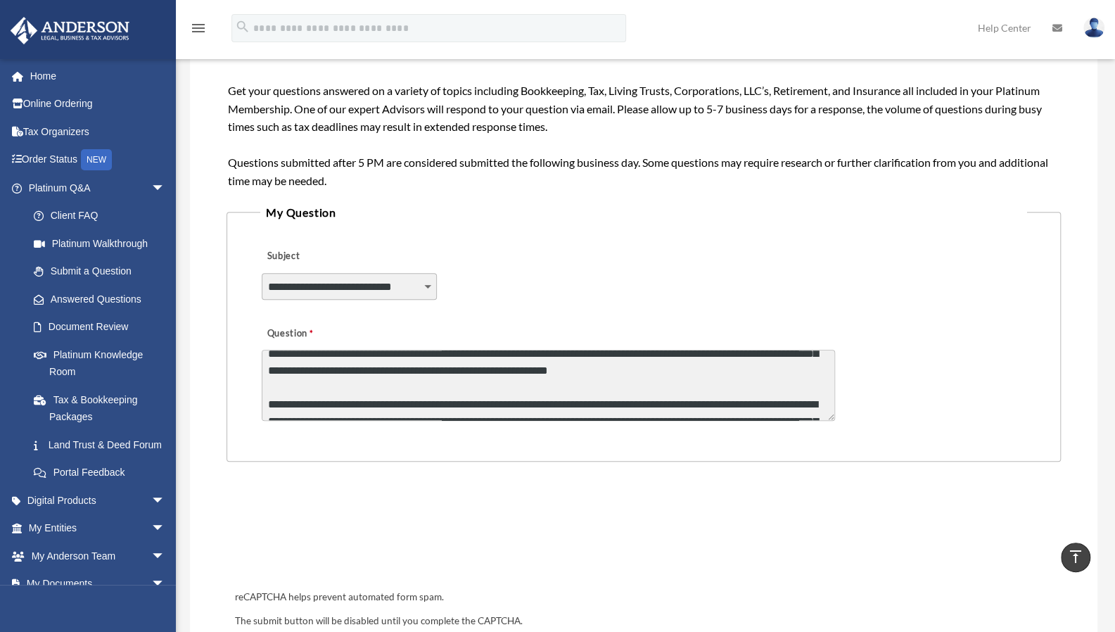
scroll to position [287, 0]
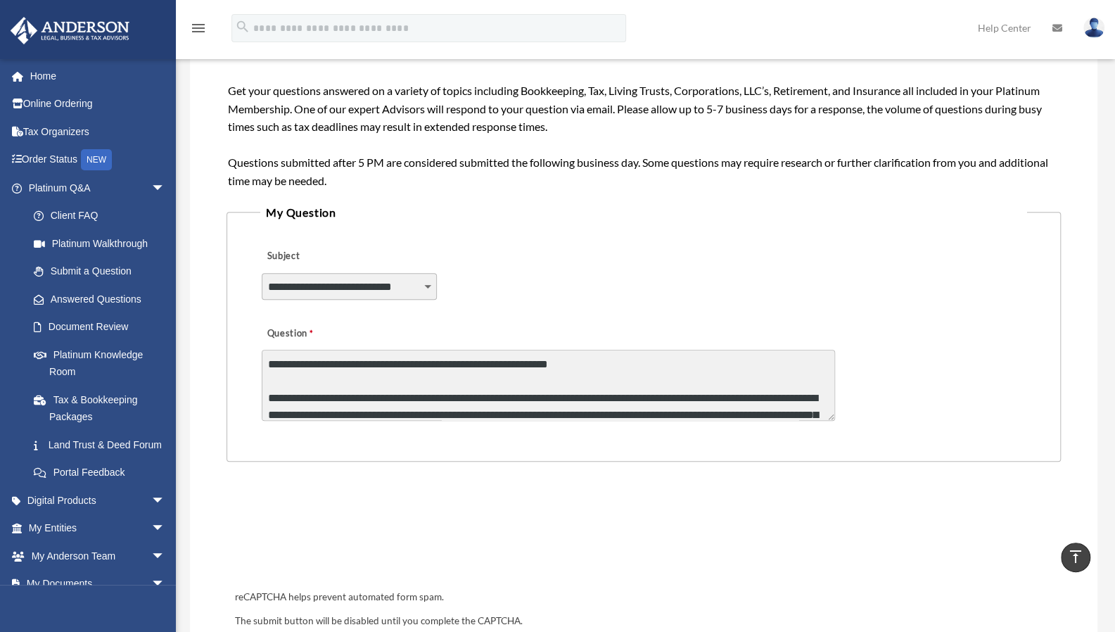
click at [749, 391] on textarea "Question" at bounding box center [549, 385] width 574 height 71
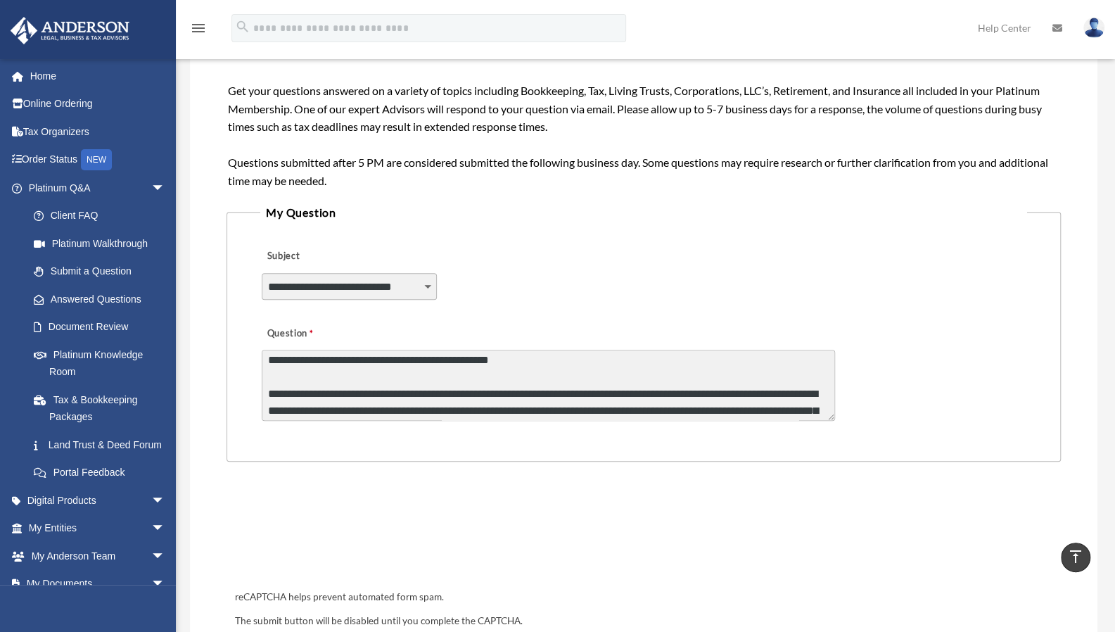
scroll to position [428, 0]
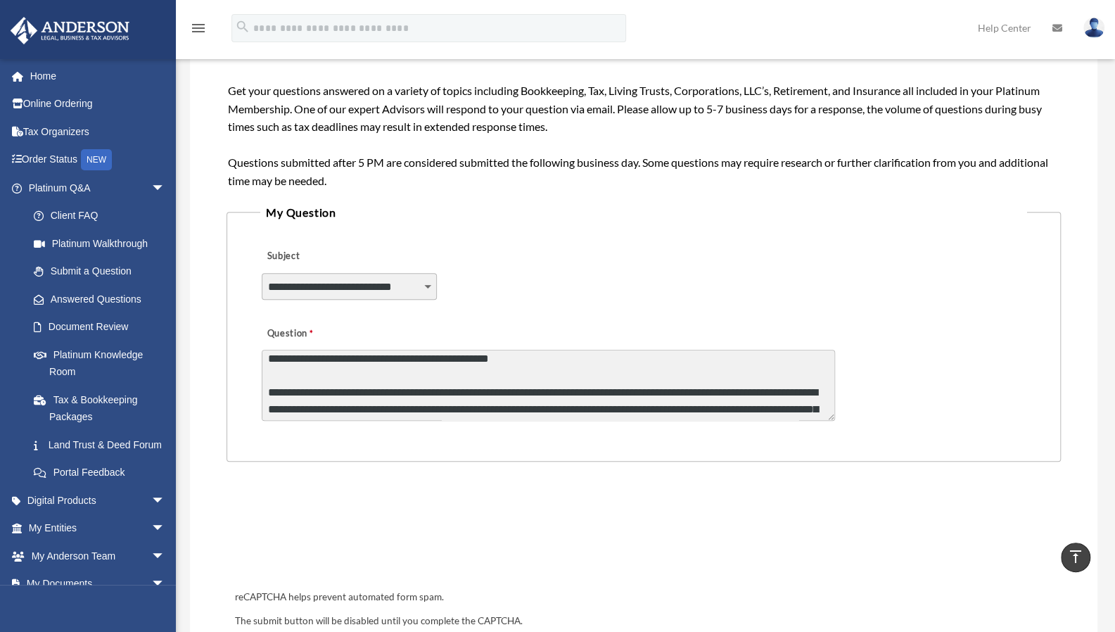
click at [792, 410] on textarea "Question" at bounding box center [549, 385] width 574 height 71
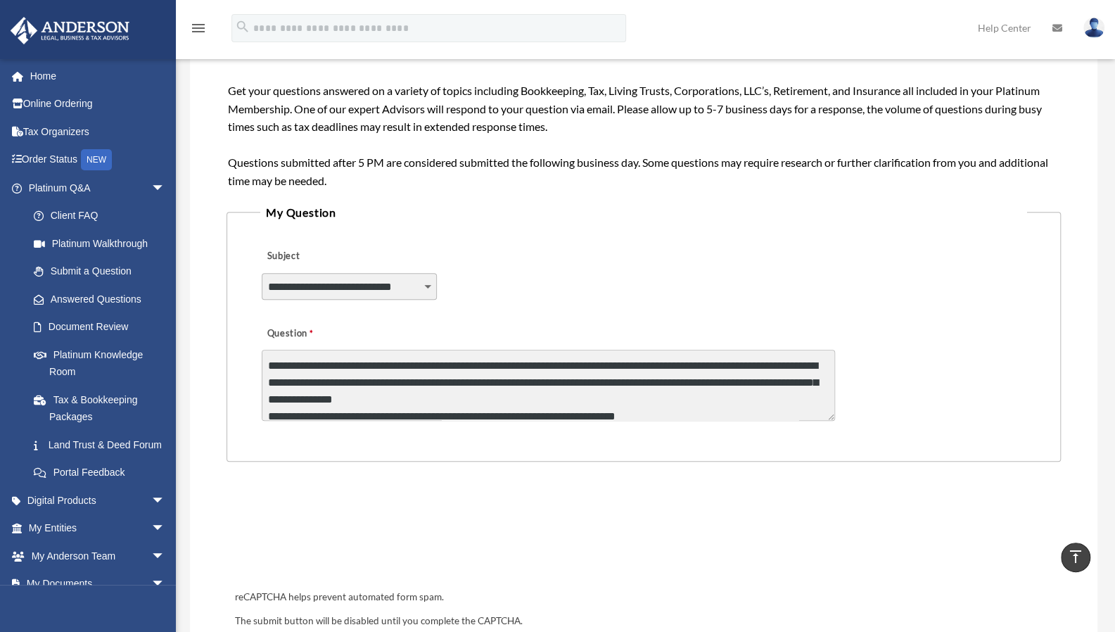
scroll to position [456, 0]
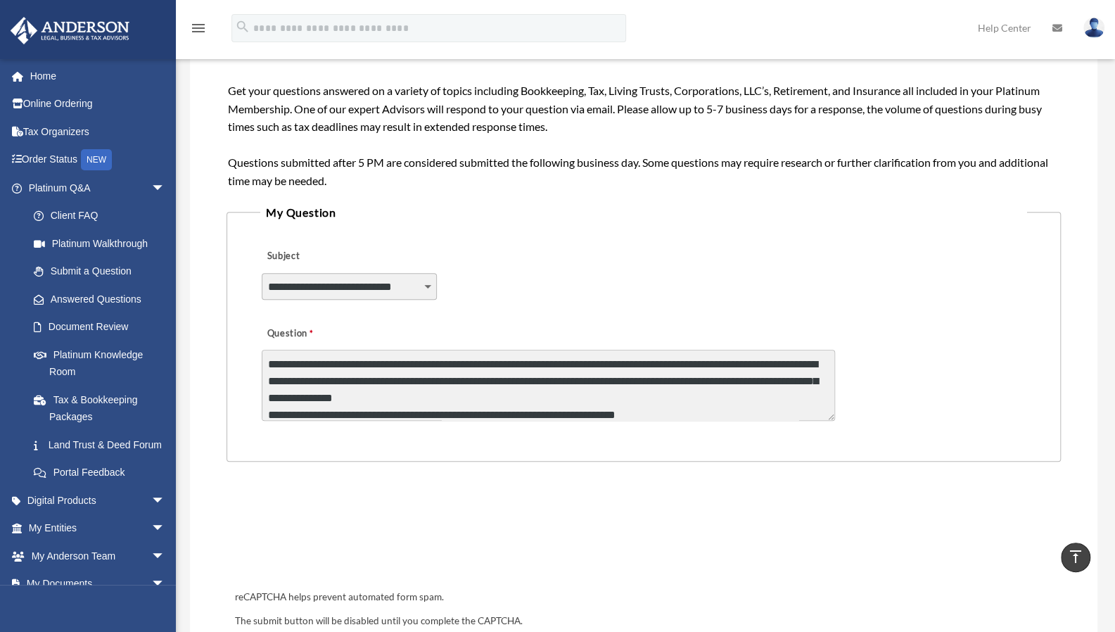
click at [792, 381] on textarea "Question" at bounding box center [549, 385] width 574 height 71
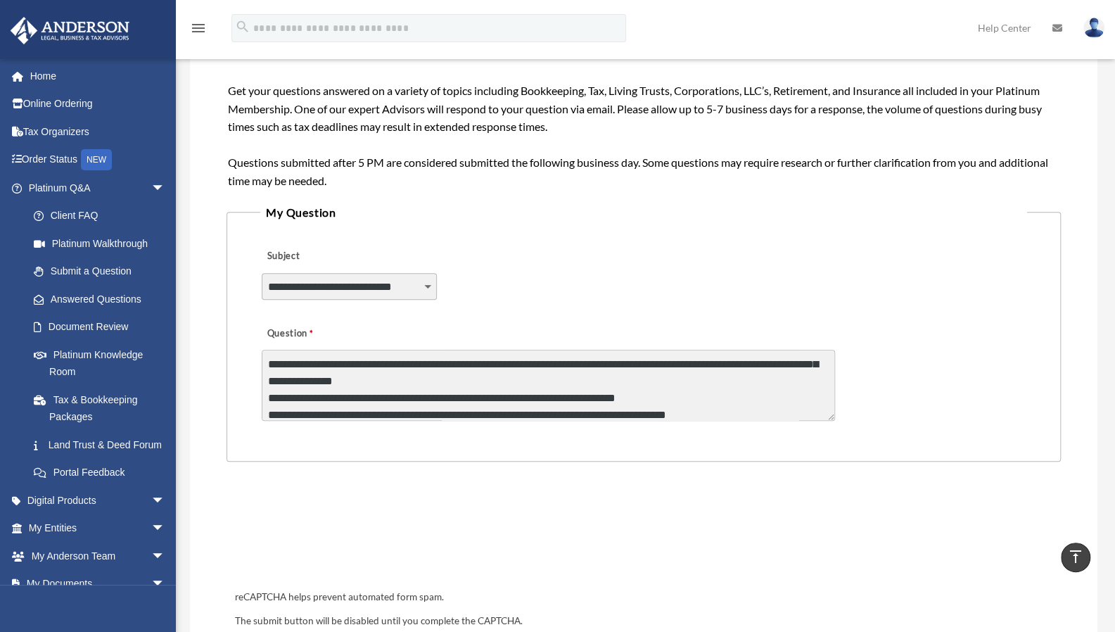
drag, startPoint x: 345, startPoint y: 402, endPoint x: 262, endPoint y: 400, distance: 82.4
click at [262, 400] on textarea "Question" at bounding box center [549, 385] width 574 height 71
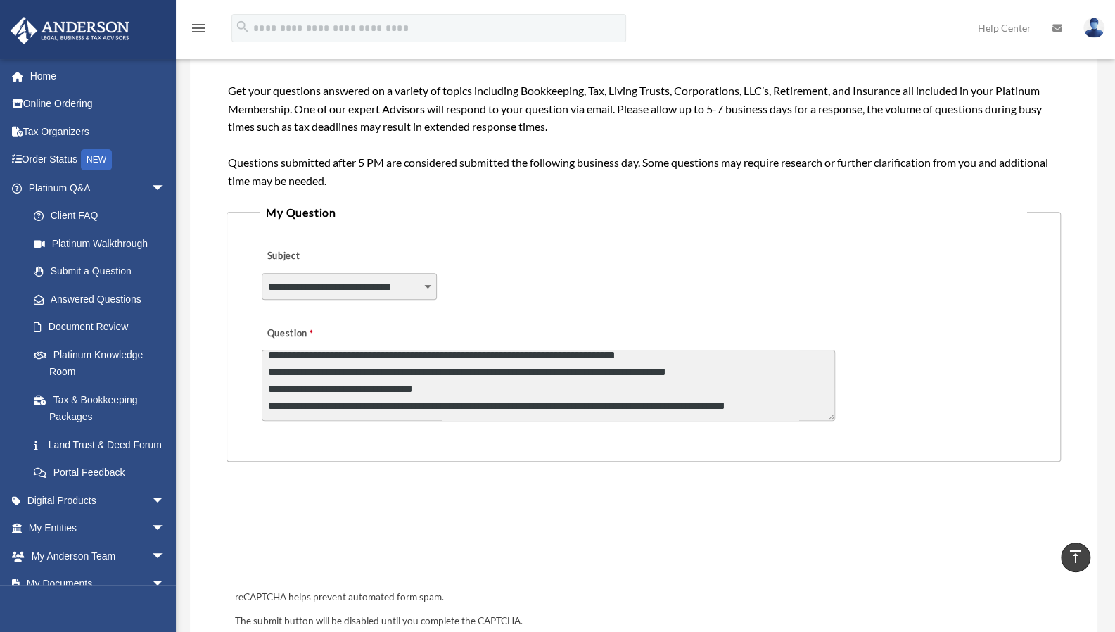
scroll to position [566, 0]
click at [538, 407] on textarea "Question" at bounding box center [549, 385] width 574 height 71
drag, startPoint x: 806, startPoint y: 408, endPoint x: 749, endPoint y: 410, distance: 57.7
click at [749, 410] on textarea "Question" at bounding box center [549, 385] width 574 height 71
click at [721, 405] on textarea "Question" at bounding box center [549, 385] width 574 height 71
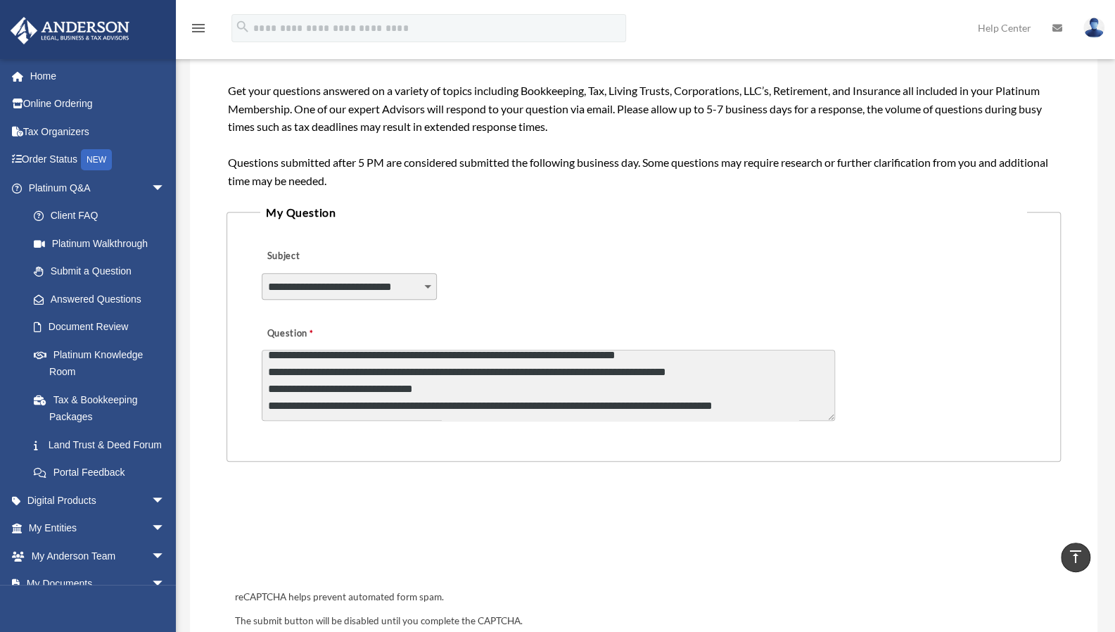
click at [774, 406] on textarea "Question" at bounding box center [549, 385] width 574 height 71
click at [795, 406] on textarea "Question" at bounding box center [549, 385] width 574 height 71
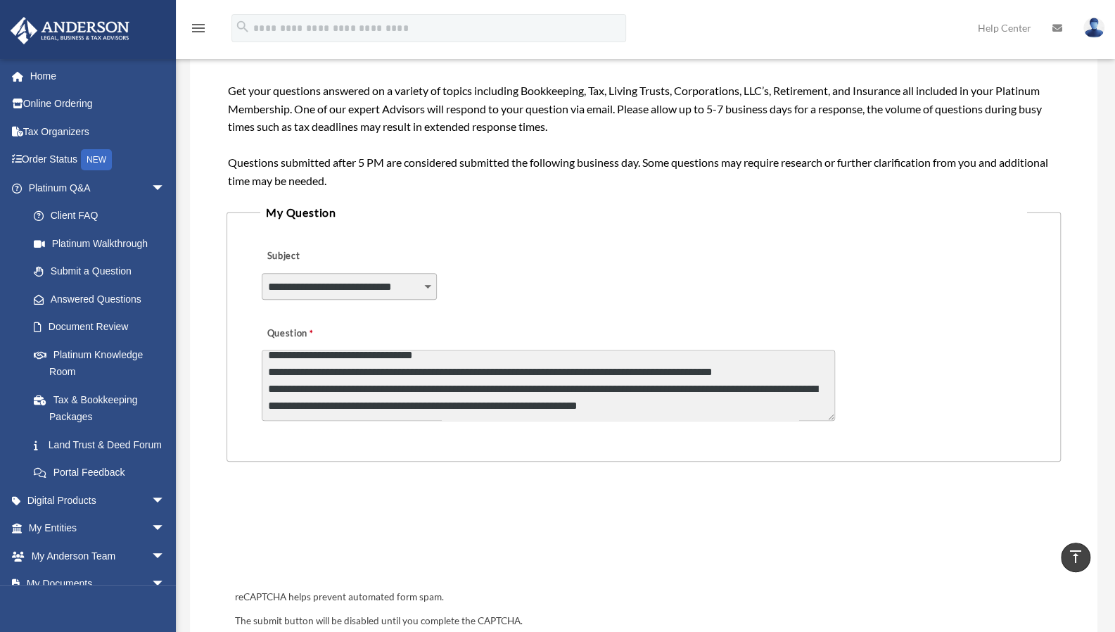
scroll to position [600, 0]
drag, startPoint x: 711, startPoint y: 411, endPoint x: 569, endPoint y: 405, distance: 141.6
click at [569, 405] on textarea "Question" at bounding box center [549, 385] width 574 height 71
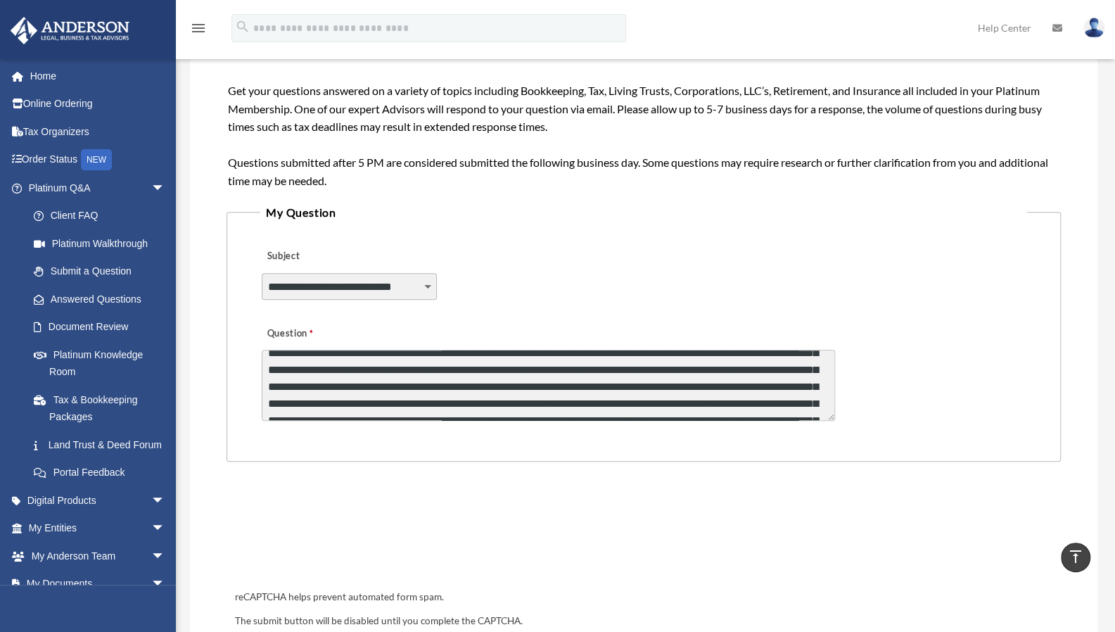
scroll to position [48, 0]
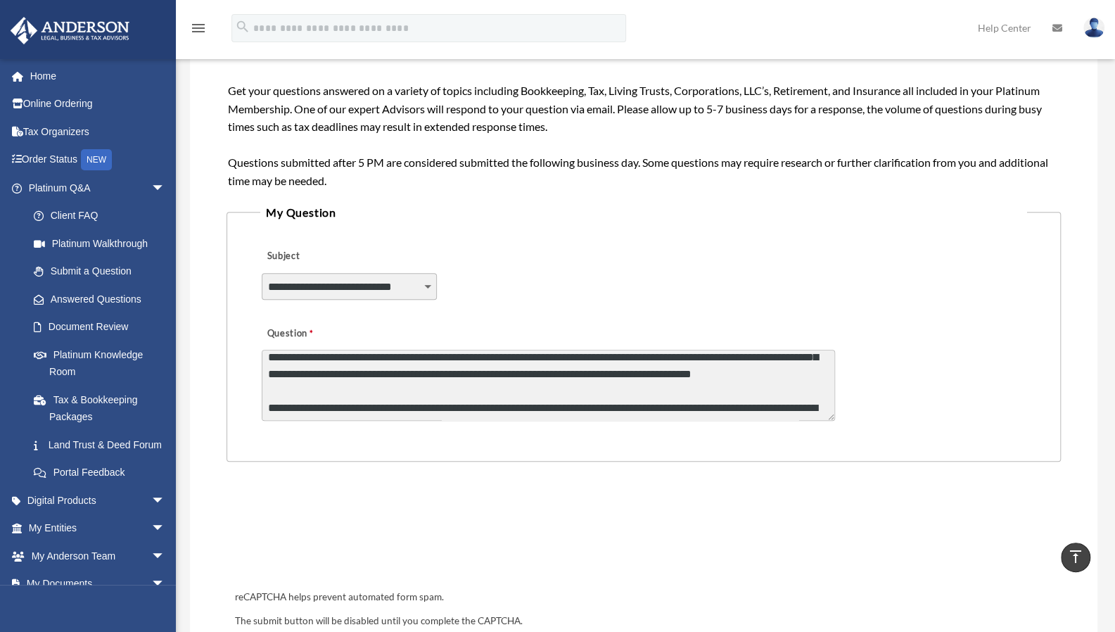
drag, startPoint x: 783, startPoint y: 355, endPoint x: 712, endPoint y: 353, distance: 70.4
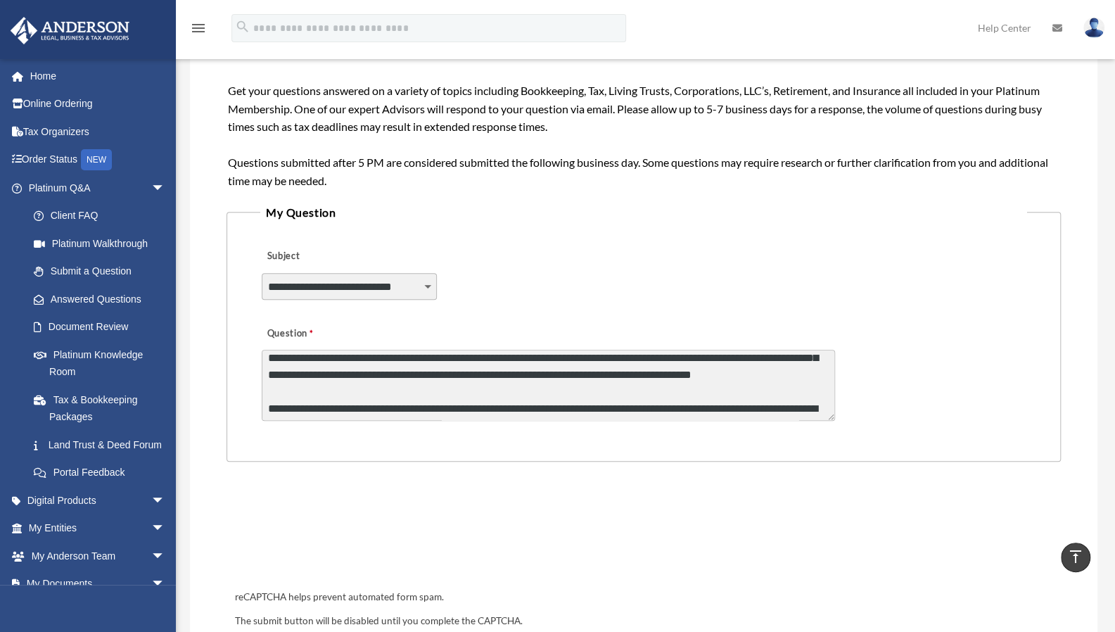
click at [712, 353] on textarea "Question" at bounding box center [549, 385] width 574 height 71
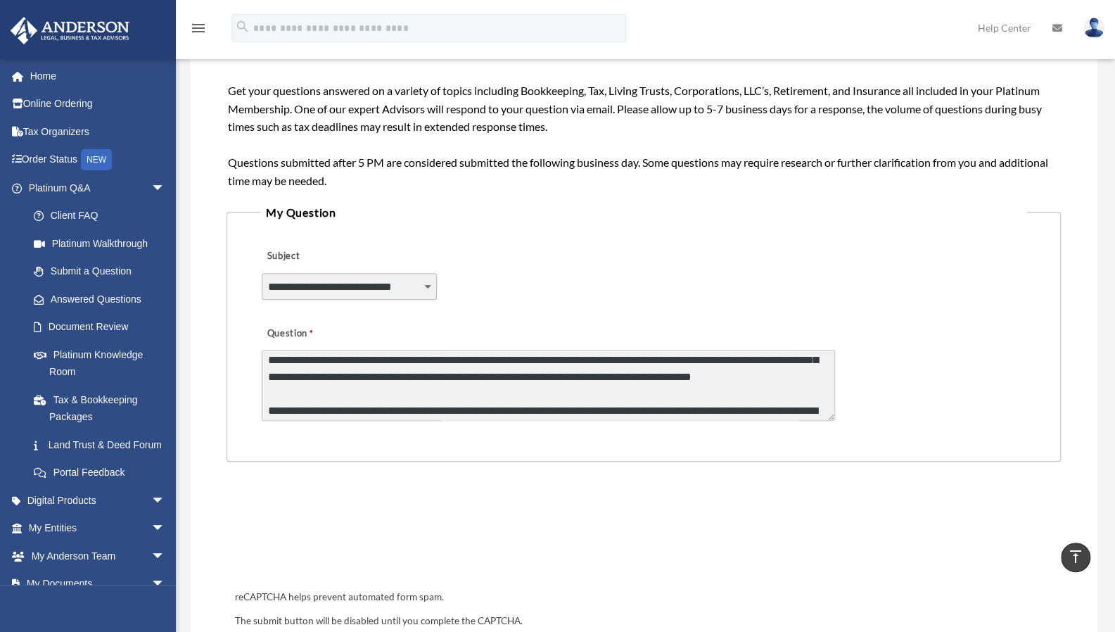
scroll to position [650, 0]
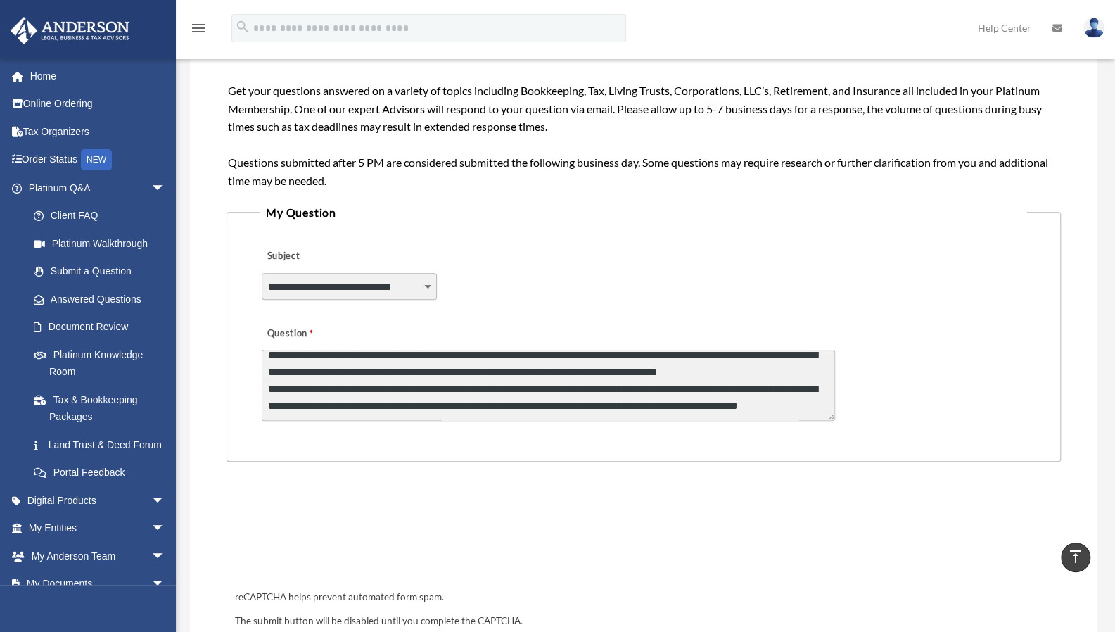
click at [673, 378] on textarea "Question" at bounding box center [549, 385] width 574 height 71
drag, startPoint x: 781, startPoint y: 405, endPoint x: 446, endPoint y: 402, distance: 335.0
click at [446, 402] on textarea "Question" at bounding box center [549, 385] width 574 height 71
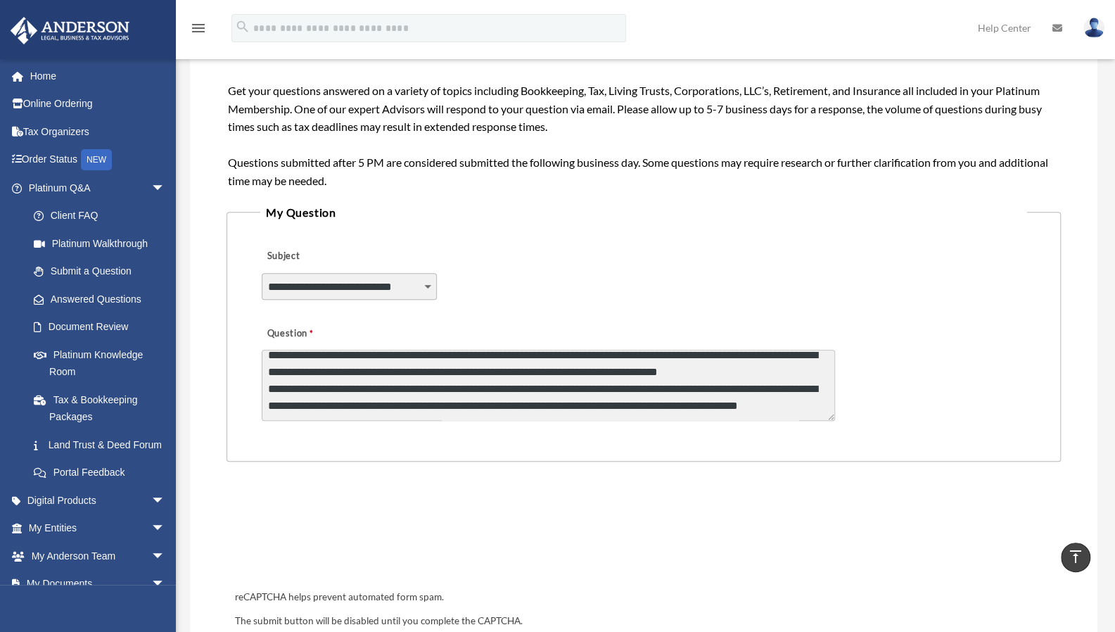
click at [362, 407] on textarea "Question" at bounding box center [549, 385] width 574 height 71
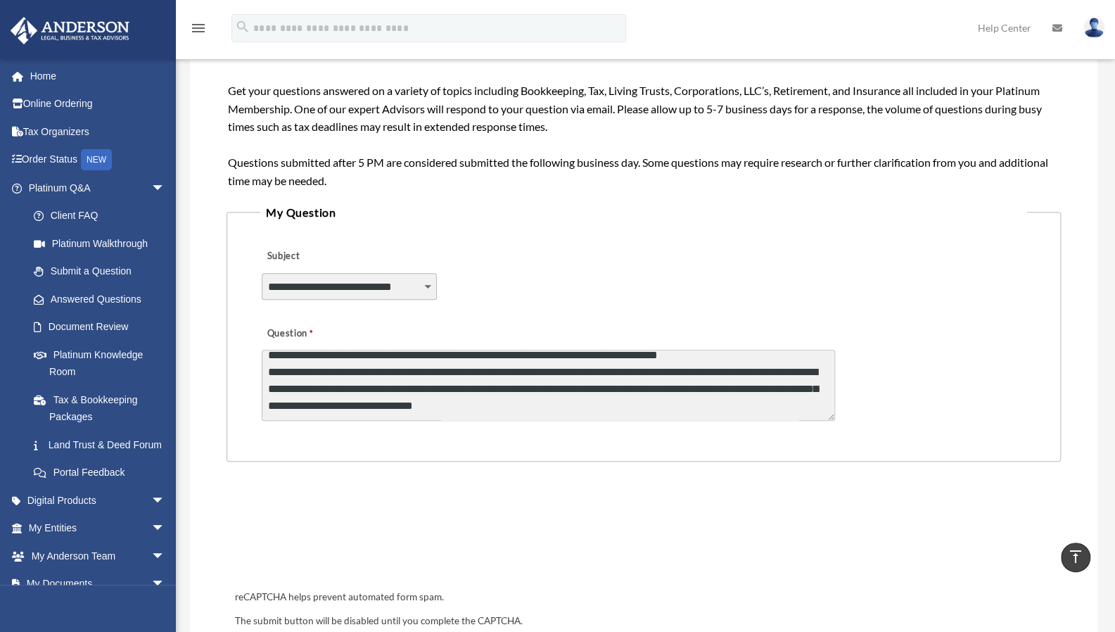
scroll to position [677, 0]
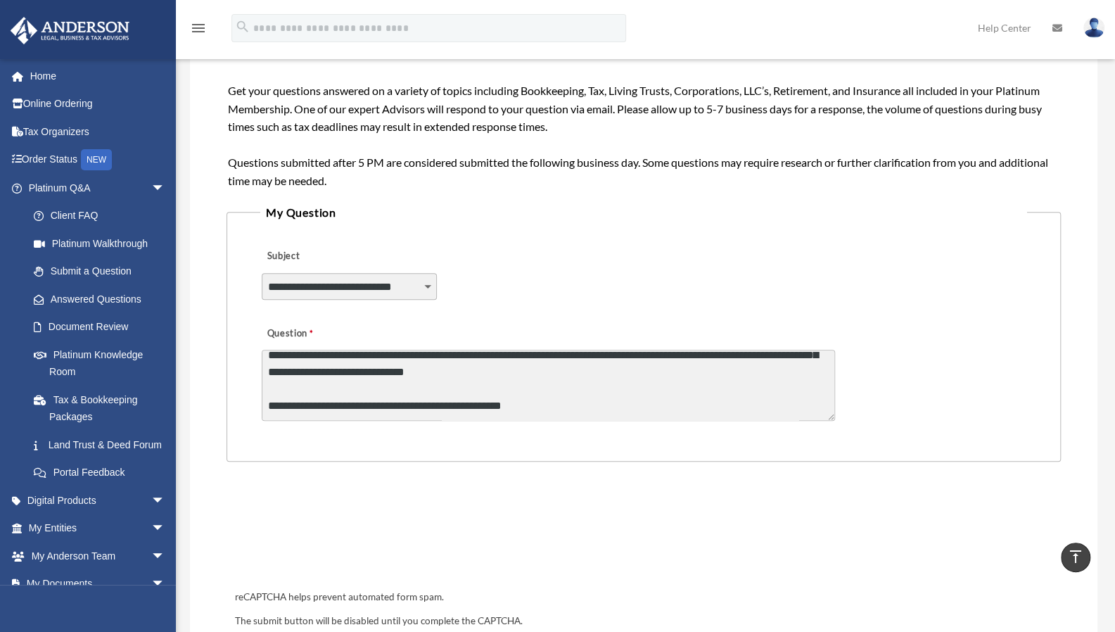
type textarea "**********"
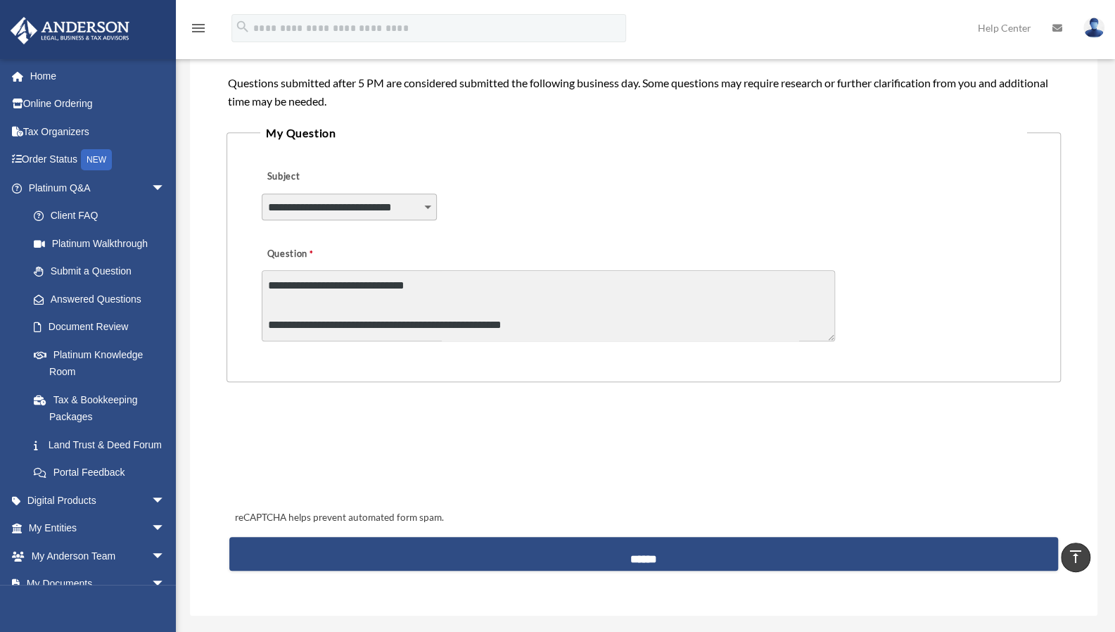
scroll to position [322, 0]
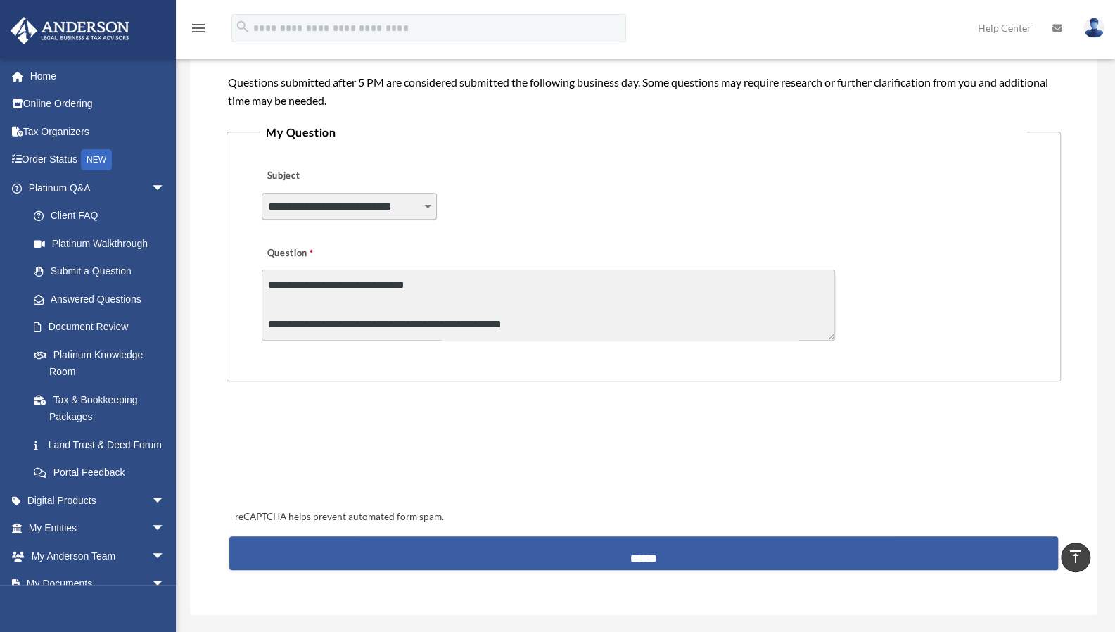
click at [632, 551] on input "******" at bounding box center [644, 553] width 830 height 34
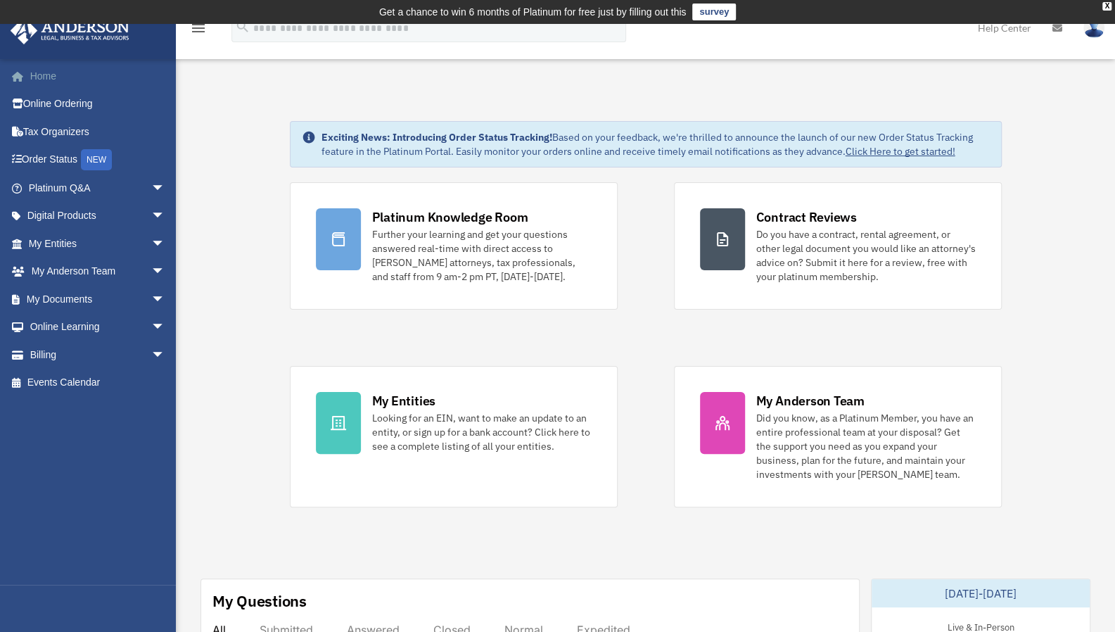
click at [41, 74] on link "Home" at bounding box center [98, 76] width 177 height 28
click at [44, 74] on link "Home" at bounding box center [98, 76] width 177 height 28
click at [1104, 5] on div "X" at bounding box center [1107, 6] width 9 height 8
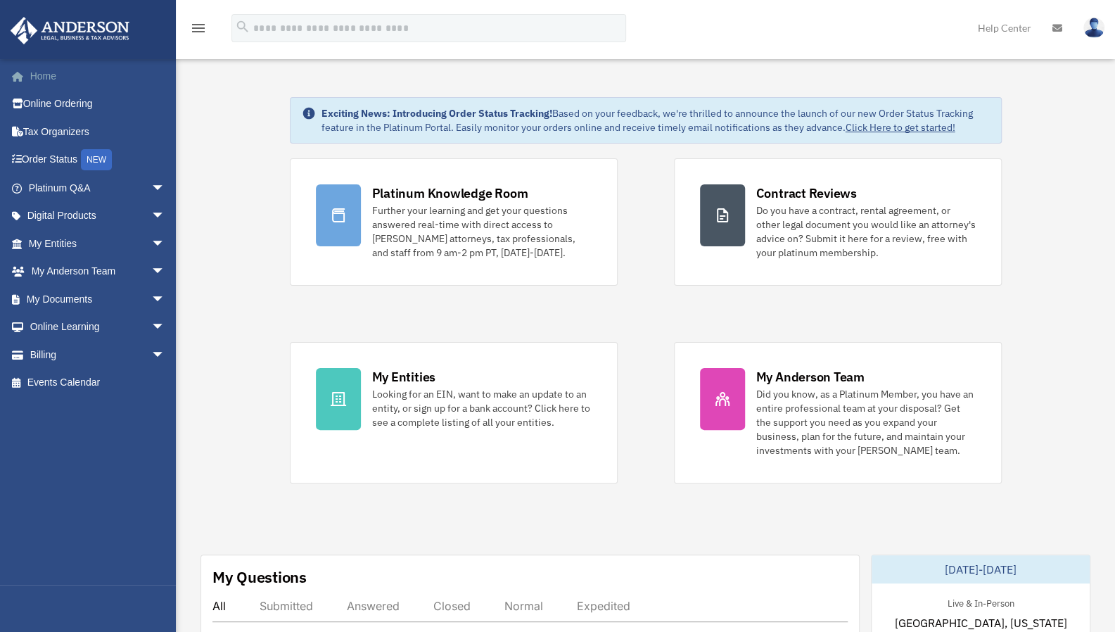
click at [39, 79] on link "Home" at bounding box center [98, 76] width 177 height 28
click at [1094, 28] on img at bounding box center [1094, 28] width 21 height 20
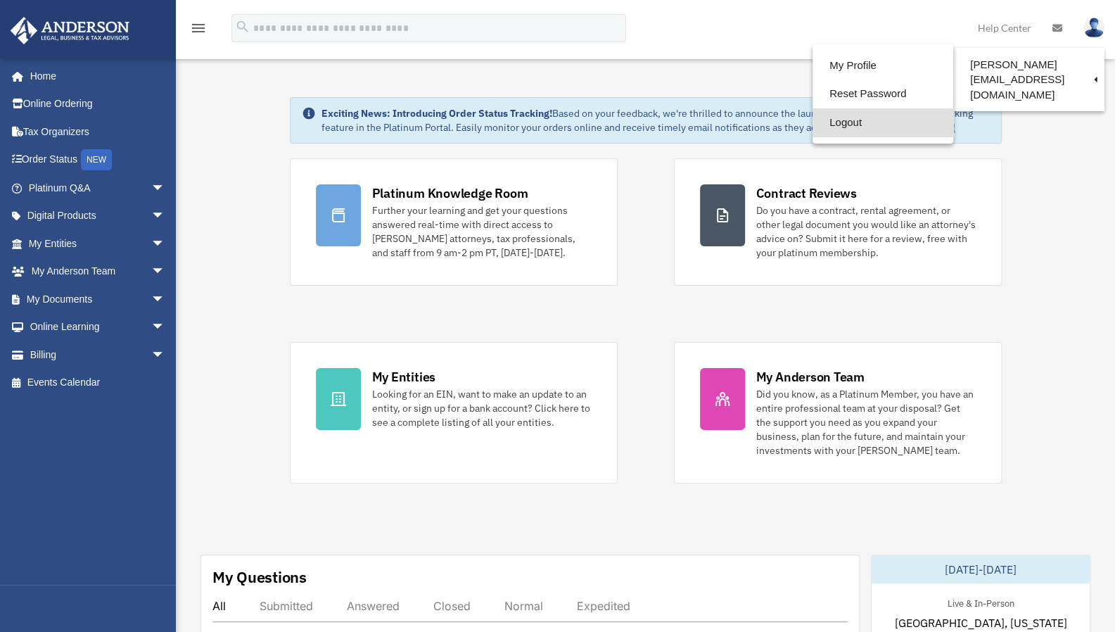
click at [841, 125] on link "Logout" at bounding box center [883, 122] width 141 height 29
